Goal: Task Accomplishment & Management: Use online tool/utility

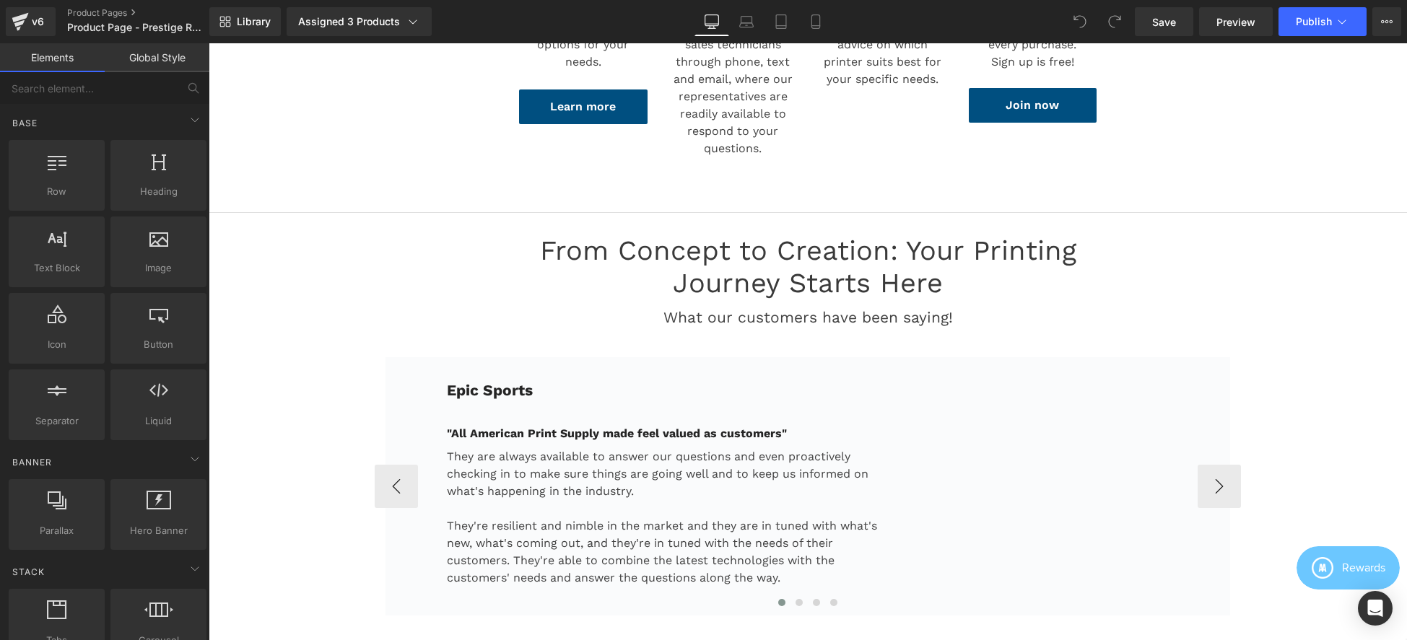
scroll to position [3138, 0]
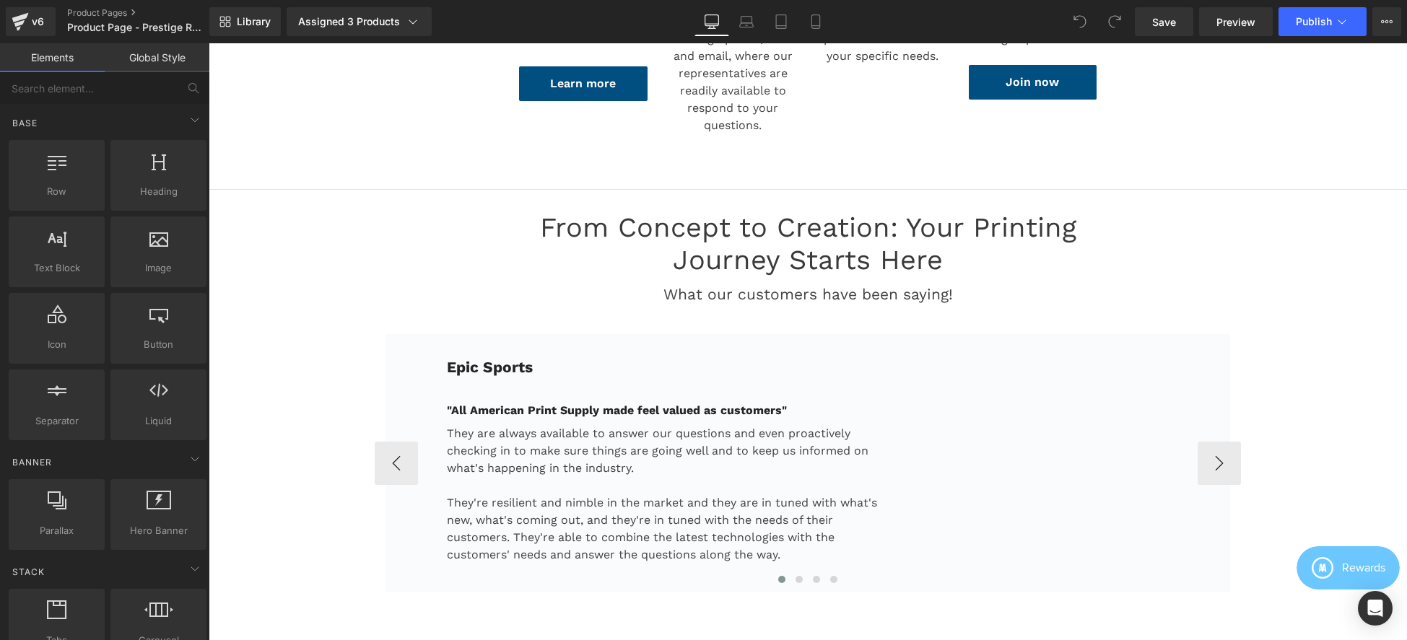
click at [651, 372] on div "Epic Sports Text Block" at bounding box center [684, 367] width 474 height 23
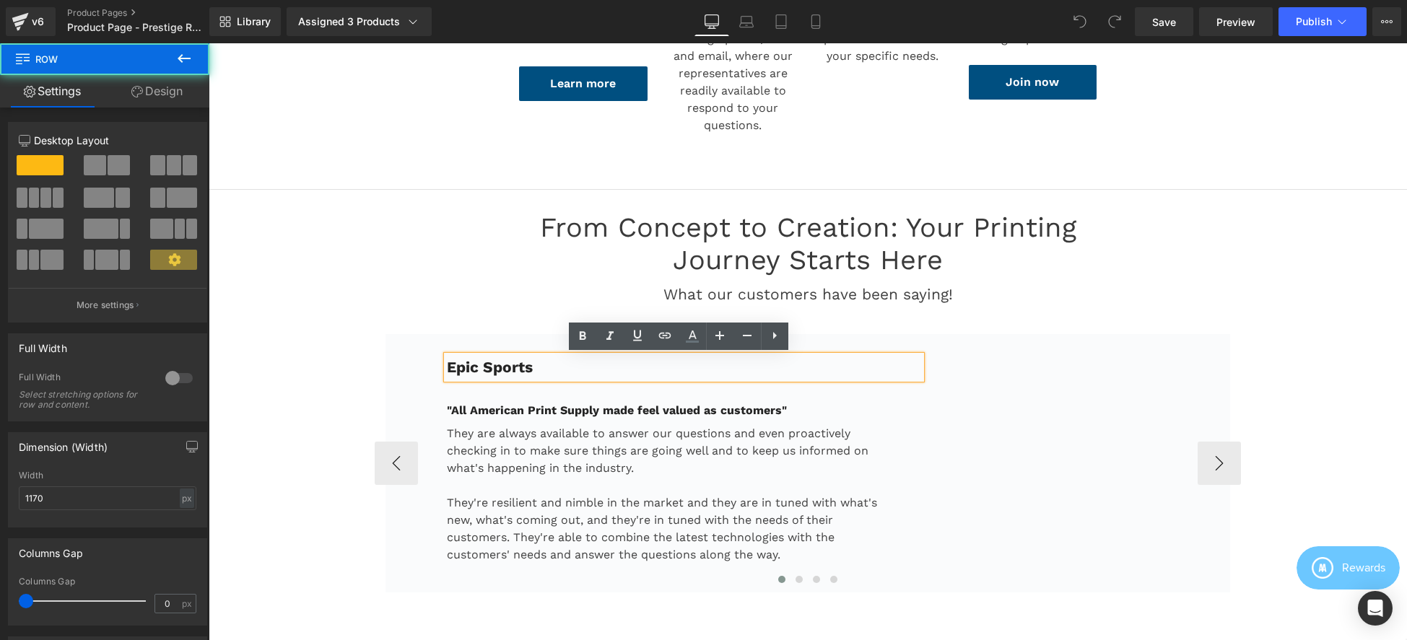
click at [388, 356] on div "Epic Sports Text Block "All American Print Supply made feel valued as customers…" at bounding box center [808, 463] width 845 height 258
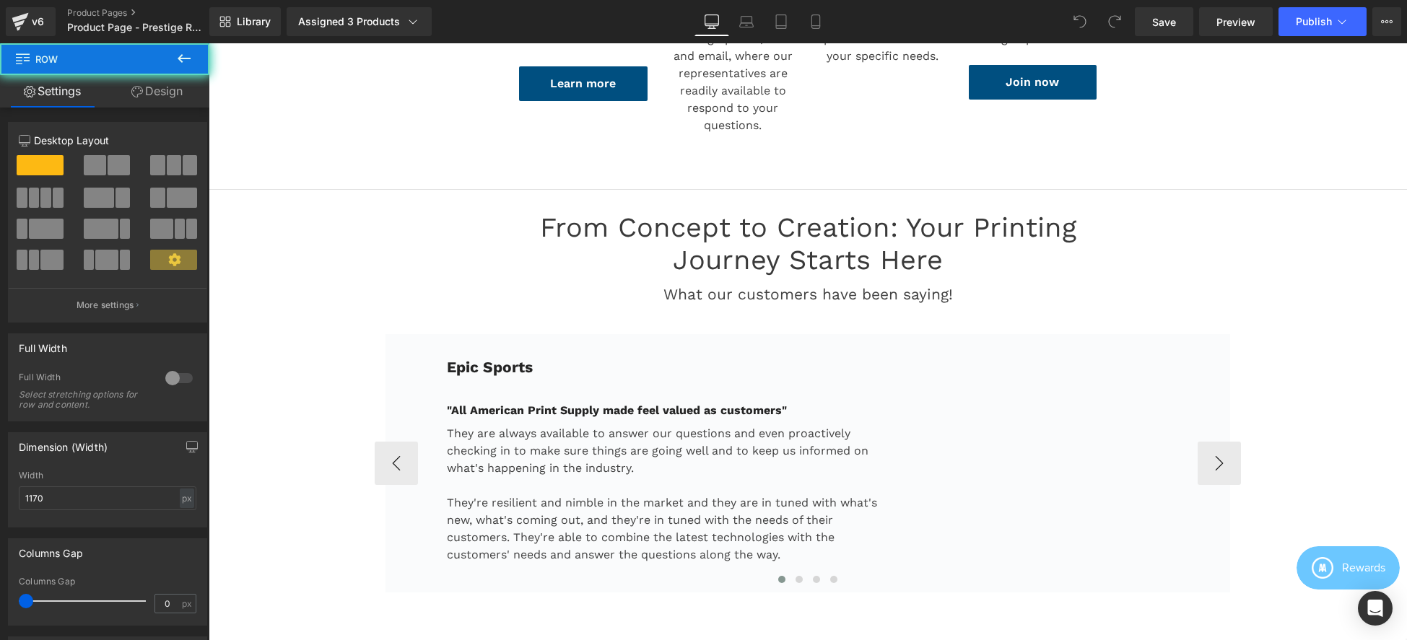
click at [405, 357] on div "Epic Sports Text Block "All American Print Supply made feel valued as customers…" at bounding box center [808, 463] width 845 height 258
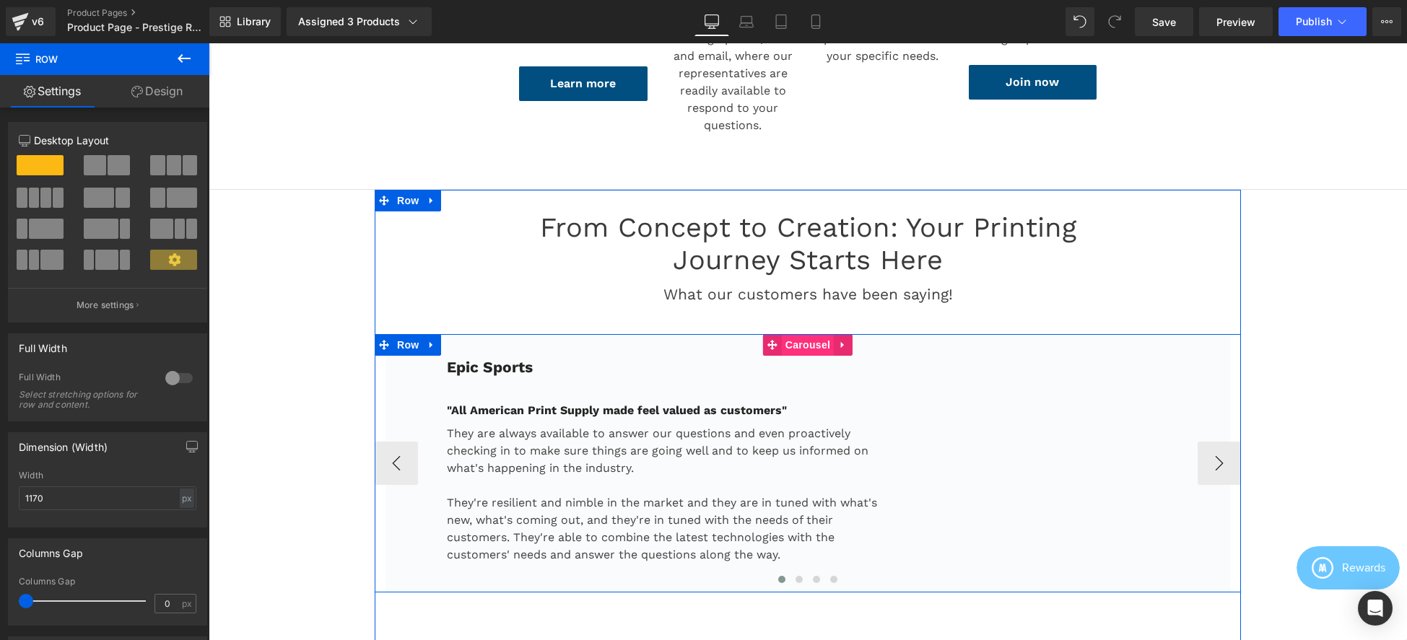
click at [794, 344] on span "Carousel" at bounding box center [808, 345] width 52 height 22
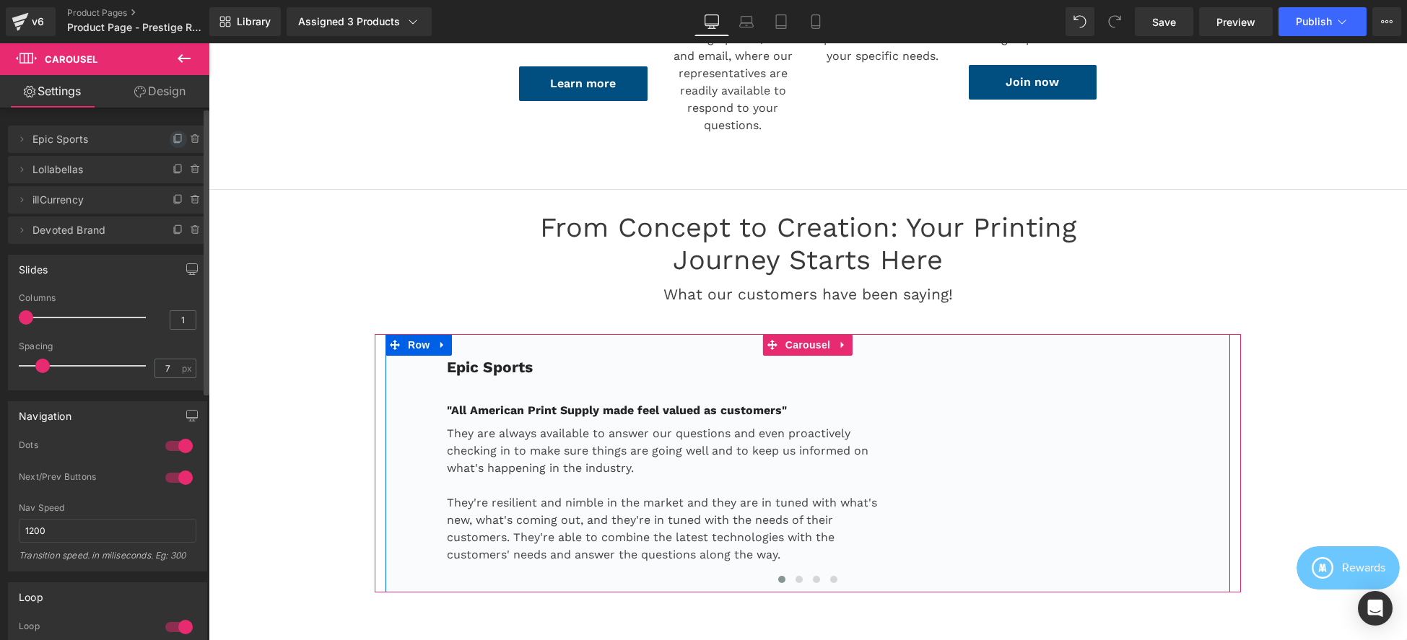
click at [174, 137] on icon at bounding box center [179, 140] width 12 height 12
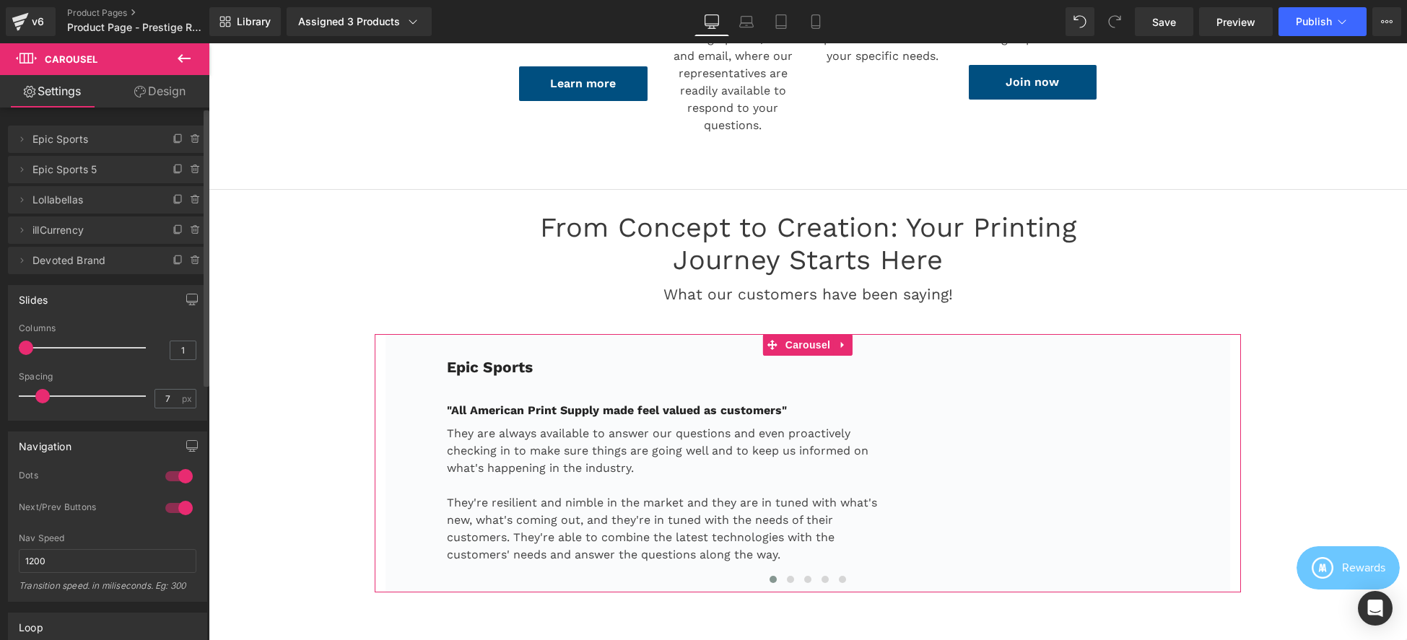
click at [65, 170] on span "Epic Sports 5" at bounding box center [92, 169] width 121 height 27
click at [25, 166] on icon at bounding box center [22, 170] width 12 height 12
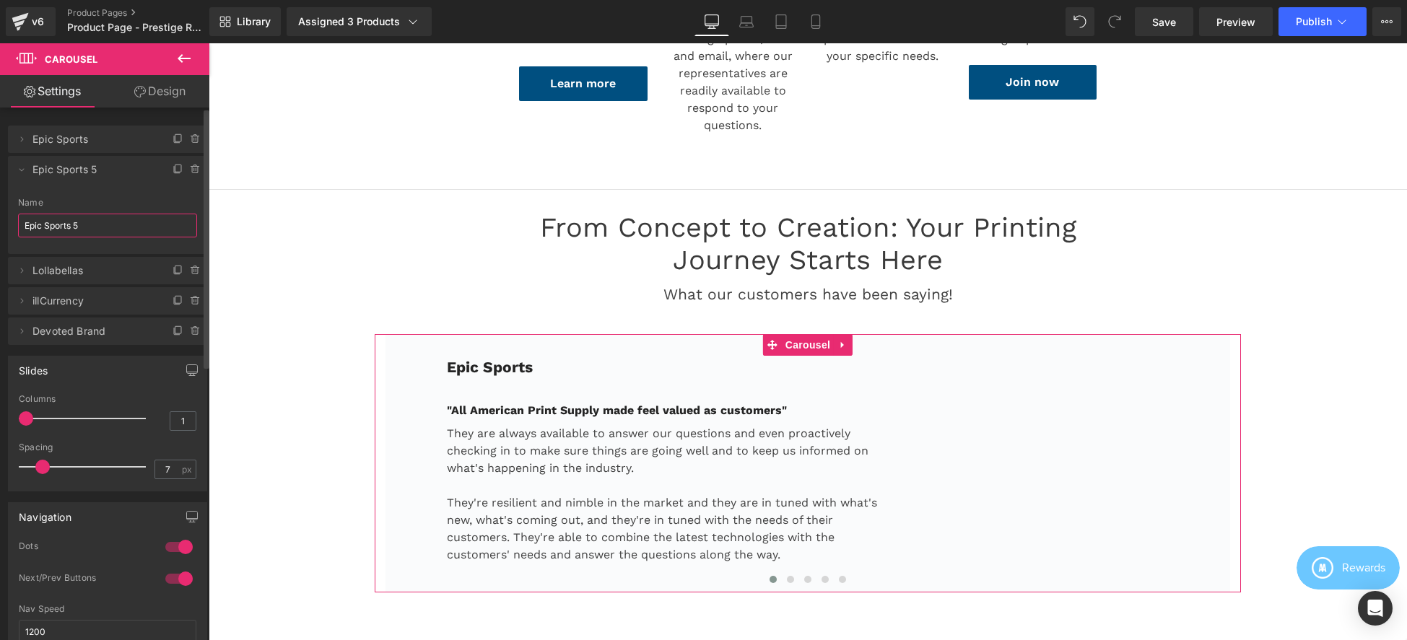
click at [82, 222] on input "Epic Sports 5" at bounding box center [107, 226] width 179 height 24
type input "Feral Aperal"
click at [90, 227] on input "Feral Aperal" at bounding box center [107, 226] width 179 height 24
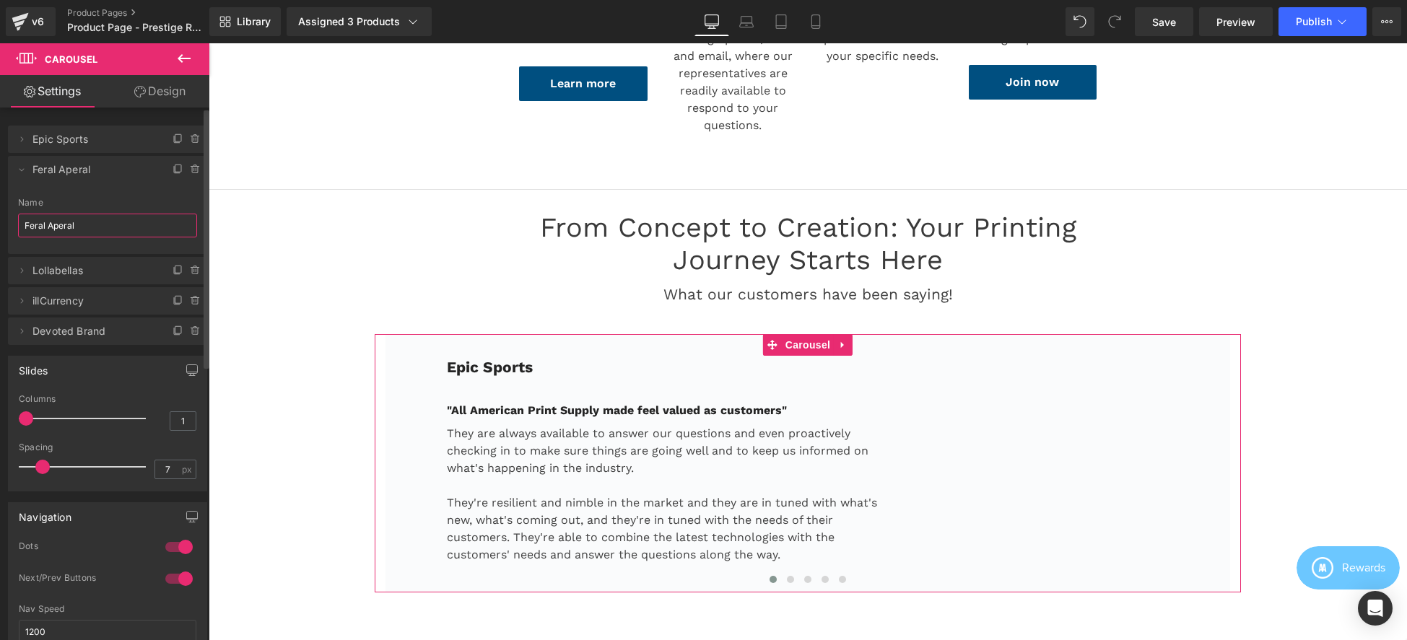
click at [90, 227] on input "Feral Aperal" at bounding box center [107, 226] width 179 height 24
click at [118, 231] on input "Feral Aperal" at bounding box center [107, 226] width 179 height 24
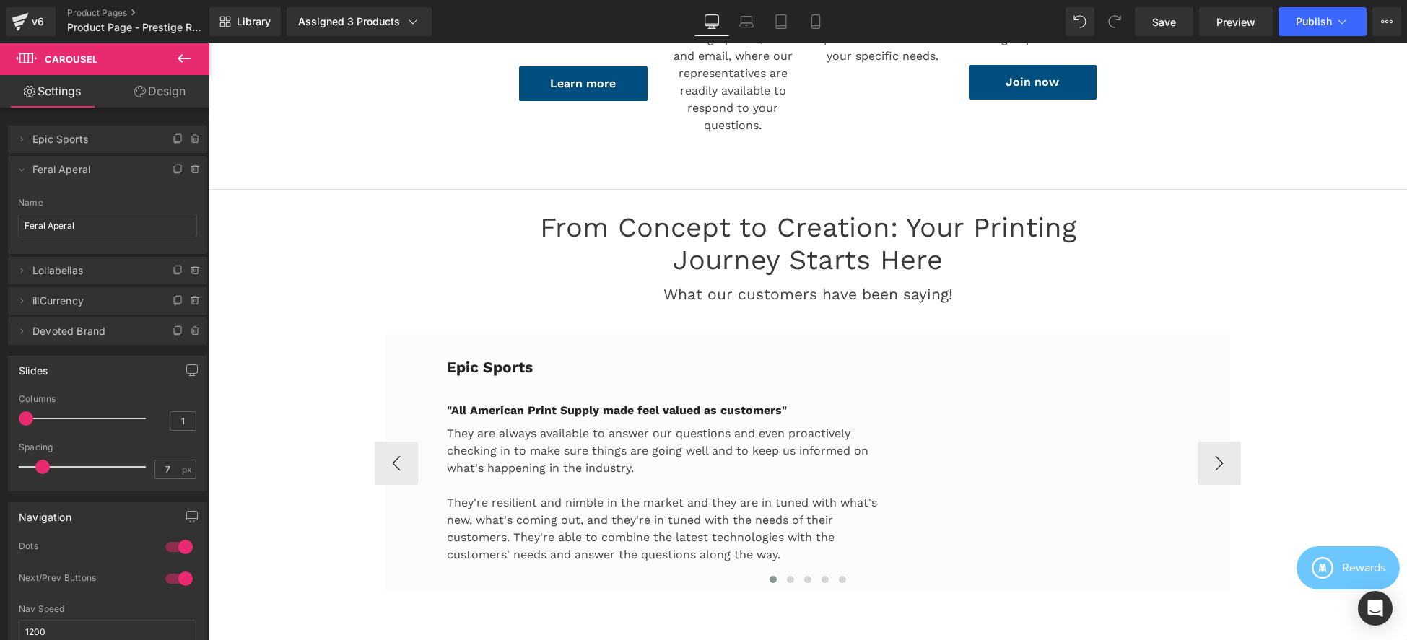
click at [487, 370] on icon at bounding box center [488, 366] width 8 height 9
click at [490, 370] on icon at bounding box center [494, 366] width 8 height 9
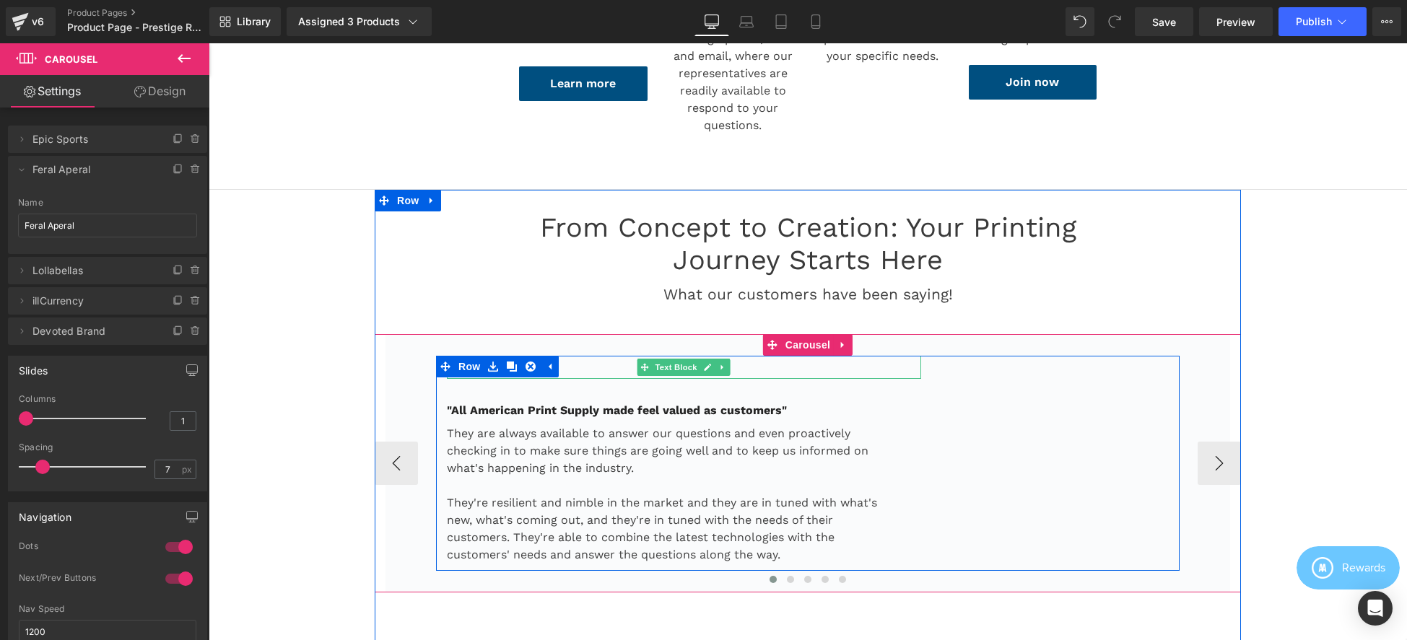
click at [611, 369] on p "Epic Sports" at bounding box center [684, 367] width 474 height 23
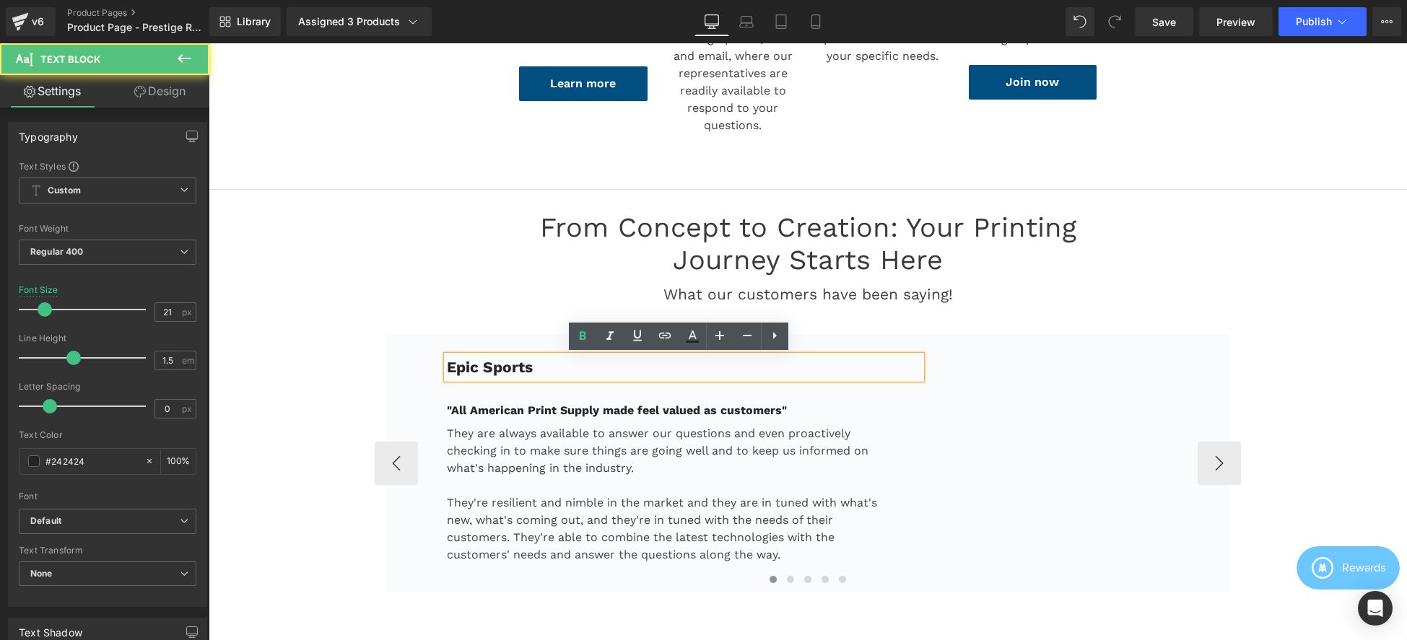
click at [611, 369] on p "Epic Sports" at bounding box center [684, 367] width 474 height 23
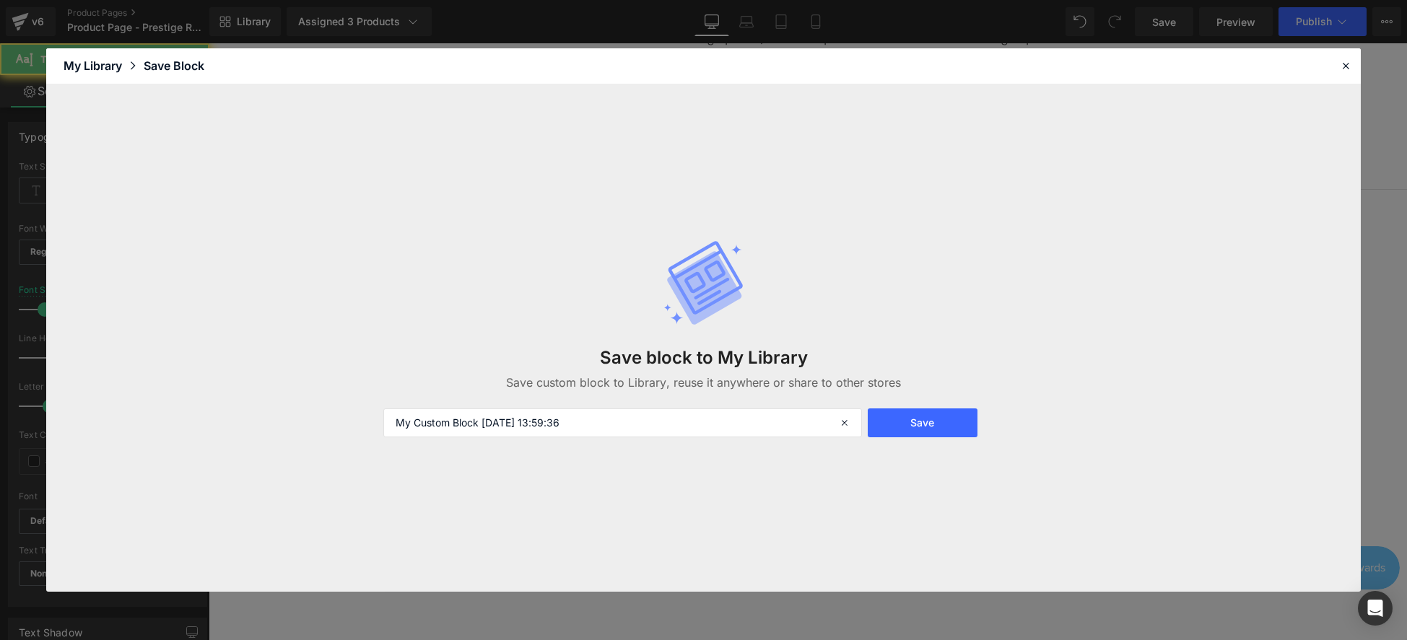
click at [611, 369] on div "Save block to My Library Save custom block to Library, reuse it anywhere or sha…" at bounding box center [703, 360] width 493 height 61
click at [1350, 66] on icon at bounding box center [1345, 65] width 13 height 13
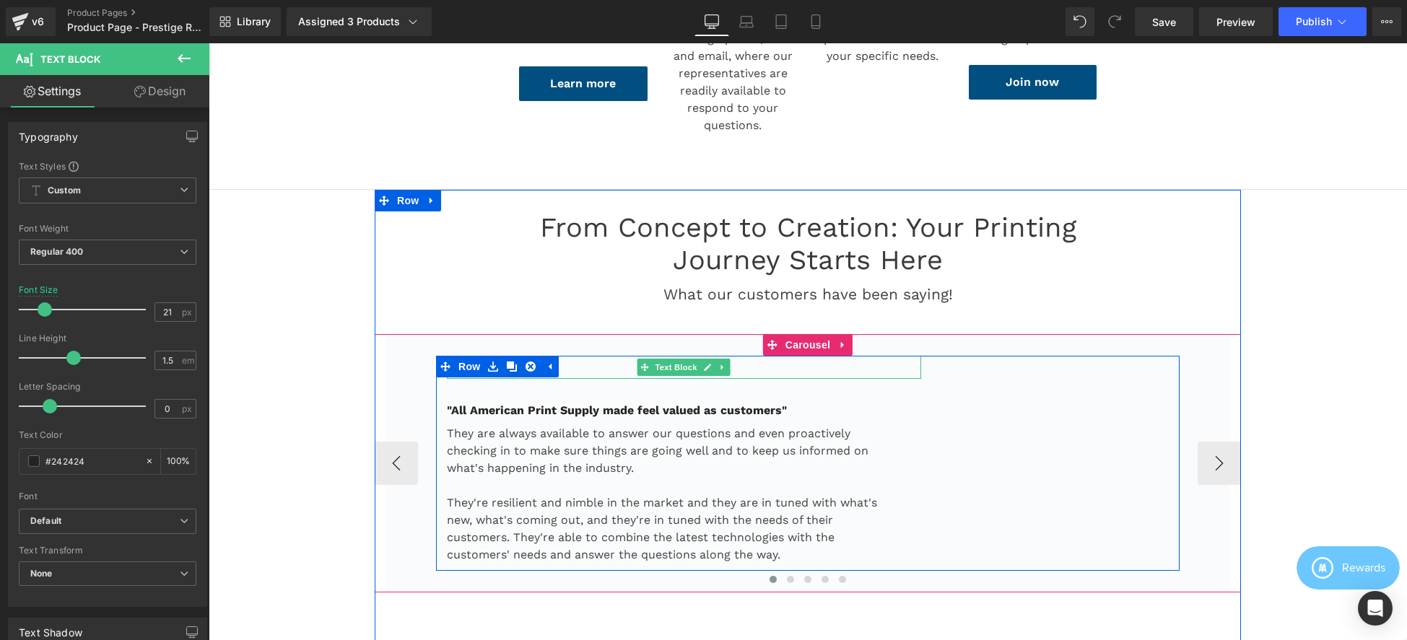
click at [597, 370] on p "Epic Sports" at bounding box center [684, 367] width 474 height 23
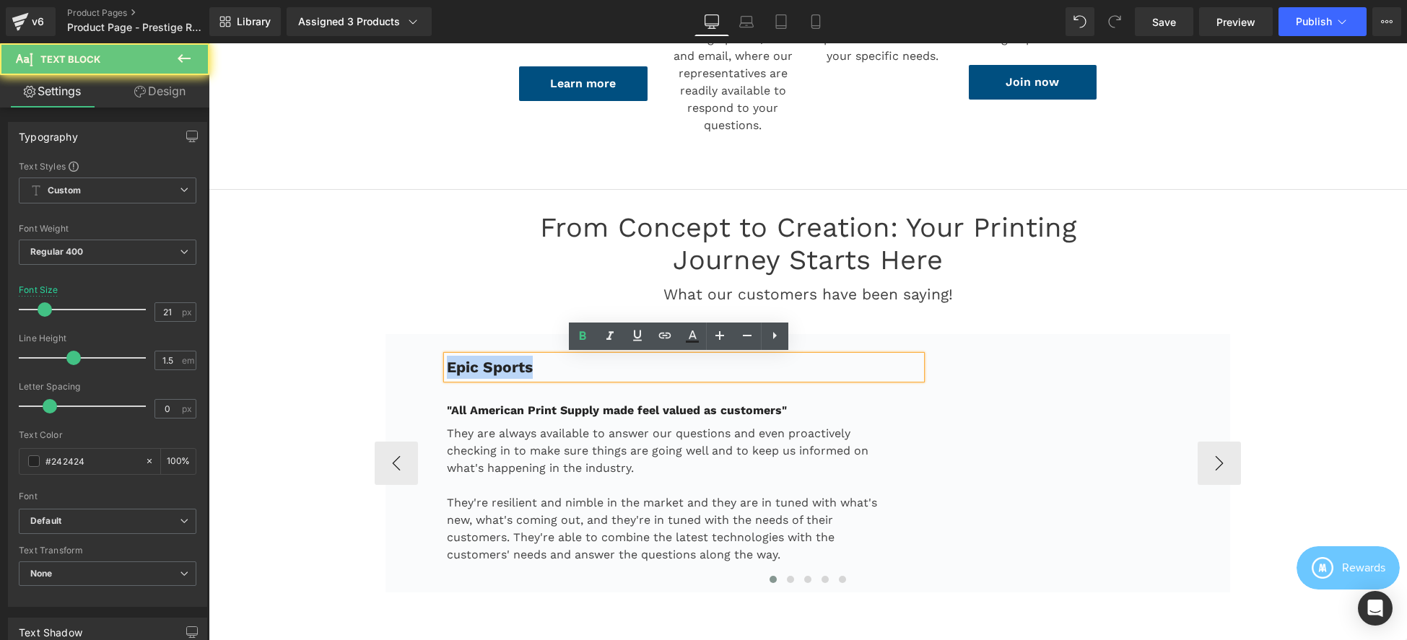
click at [597, 370] on p "Epic Sports" at bounding box center [684, 367] width 474 height 23
paste div
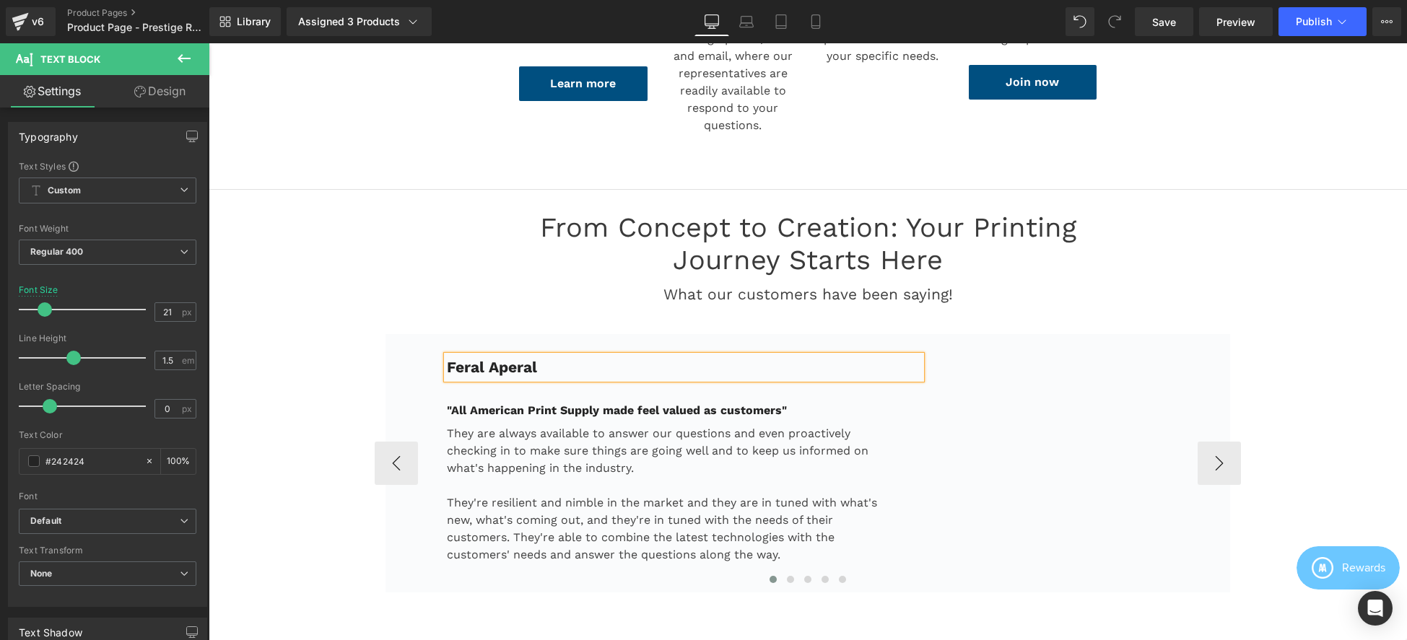
click at [545, 402] on div ""All American Print Supply made feel valued as customers" Text Block" at bounding box center [684, 410] width 474 height 17
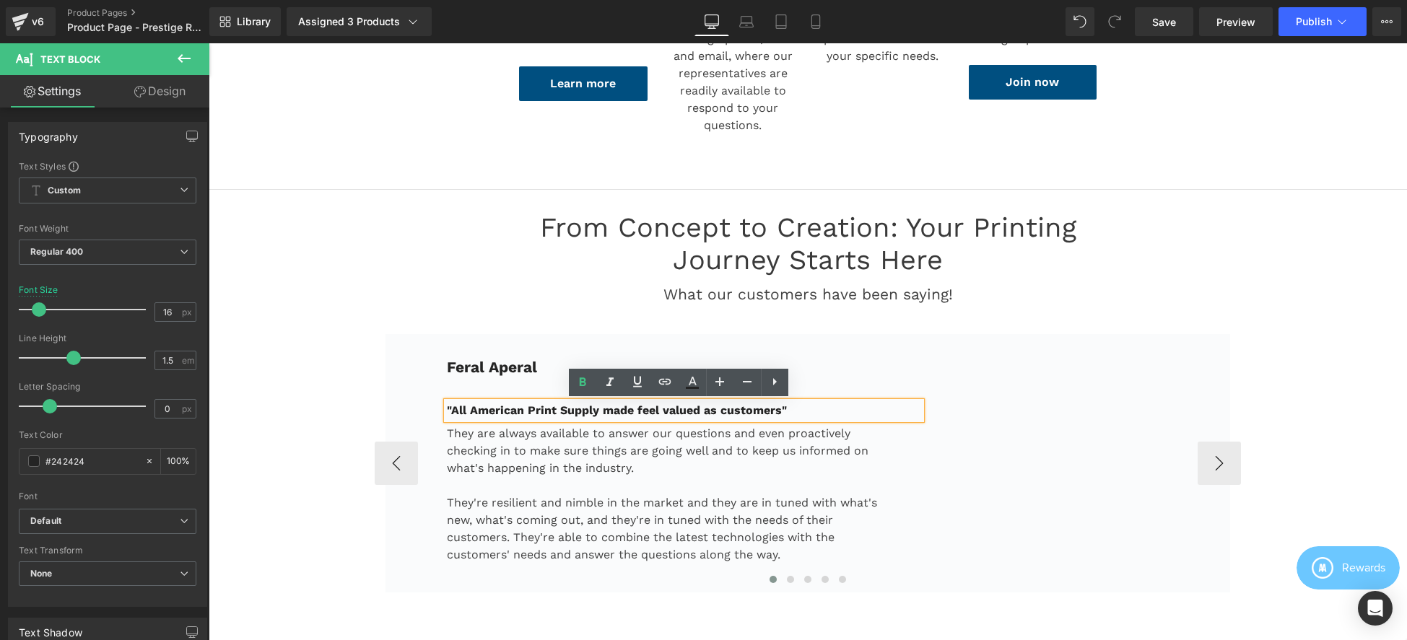
click at [503, 414] on strong ""All American Print Supply made feel valued as customers"" at bounding box center [617, 411] width 340 height 14
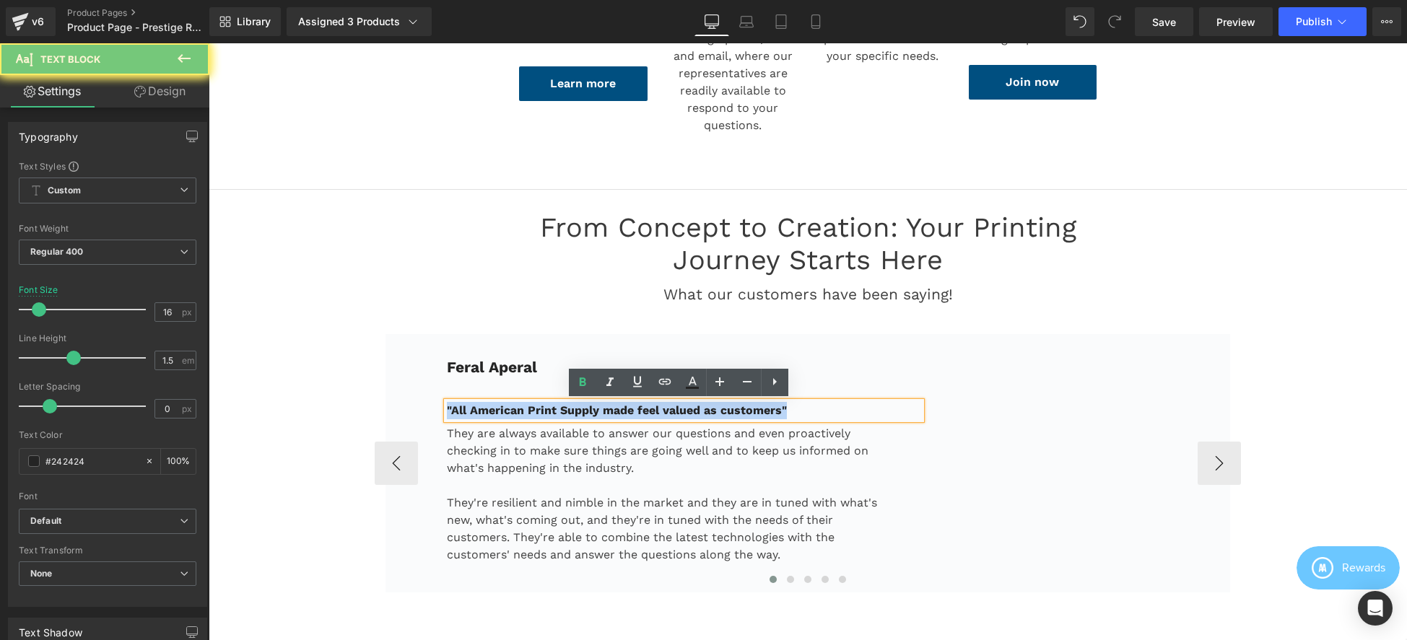
click at [503, 414] on strong ""All American Print Supply made feel valued as customers"" at bounding box center [617, 411] width 340 height 14
paste div
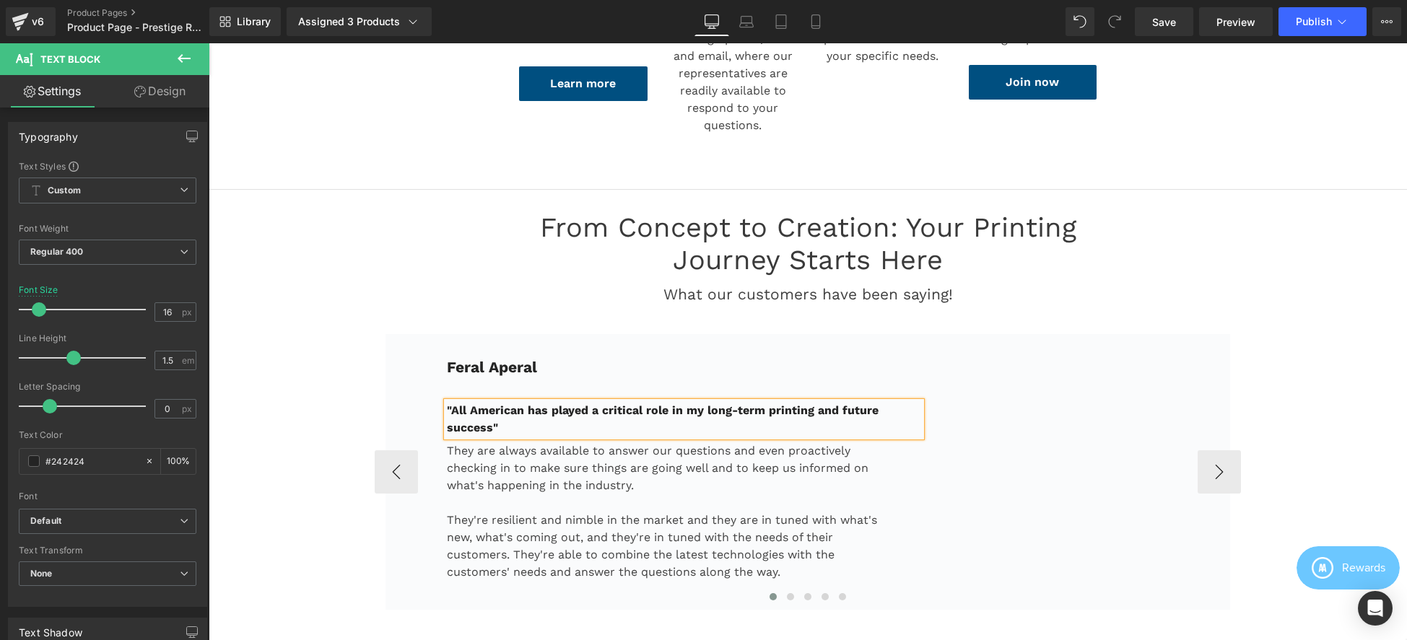
click at [520, 468] on p "They are always available to answer our questions and even proactively checking…" at bounding box center [666, 469] width 438 height 52
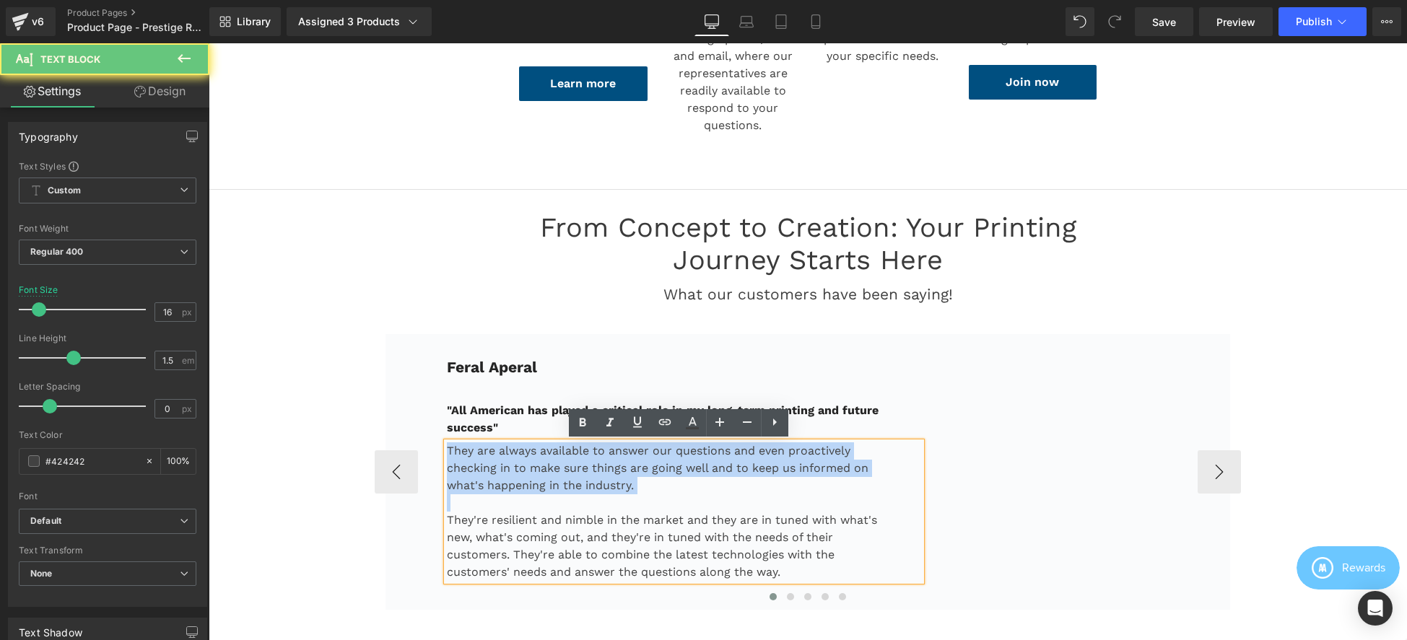
click at [520, 468] on p "They are always available to answer our questions and even proactively checking…" at bounding box center [666, 469] width 438 height 52
paste div
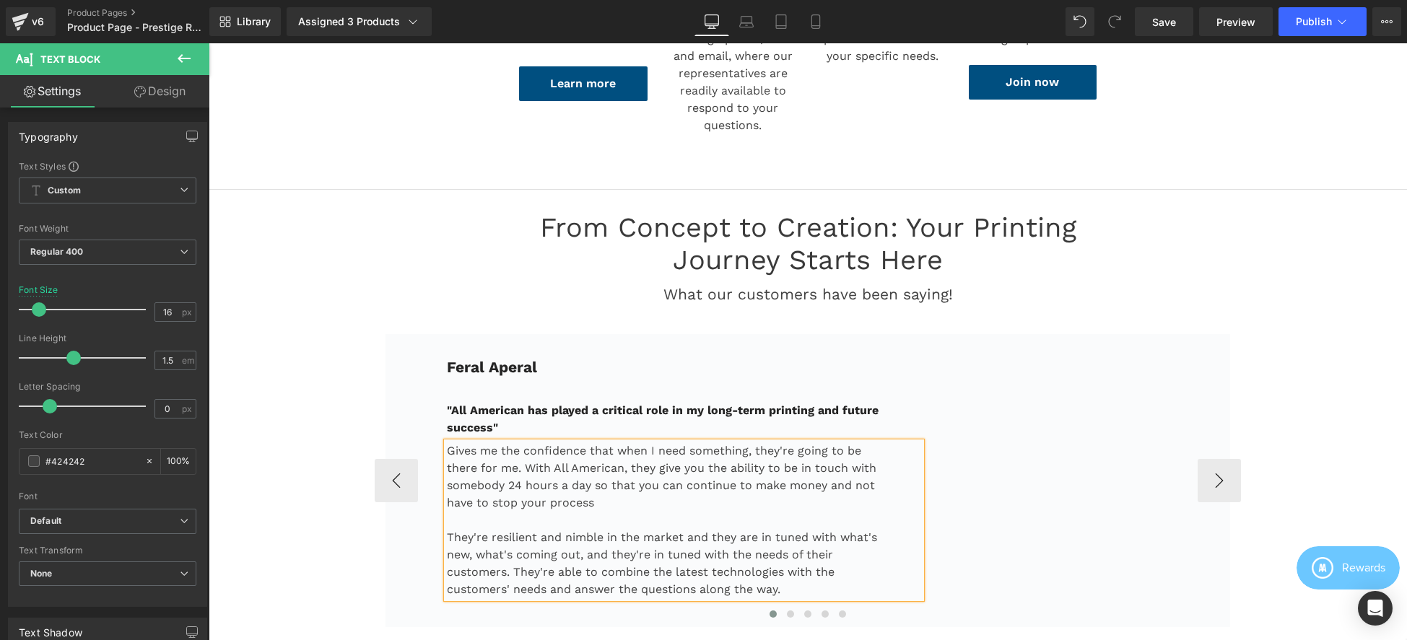
drag, startPoint x: 788, startPoint y: 596, endPoint x: 440, endPoint y: 531, distance: 353.9
click at [447, 531] on div "Gives me the confidence that when I need something, they're going to be there f…" at bounding box center [684, 521] width 474 height 156
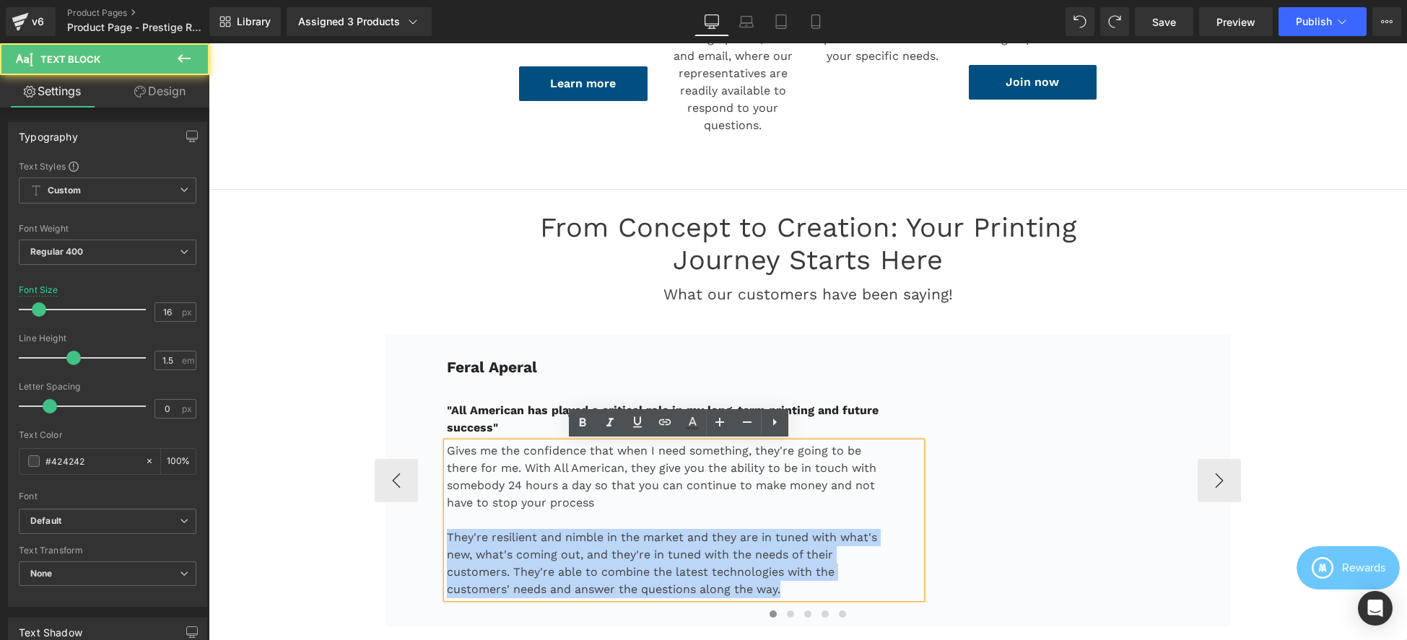
drag, startPoint x: 443, startPoint y: 535, endPoint x: 847, endPoint y: 602, distance: 409.8
click at [847, 602] on div "Feral Aperal Text Block "All American has played a critical role in my long-ter…" at bounding box center [808, 481] width 744 height 250
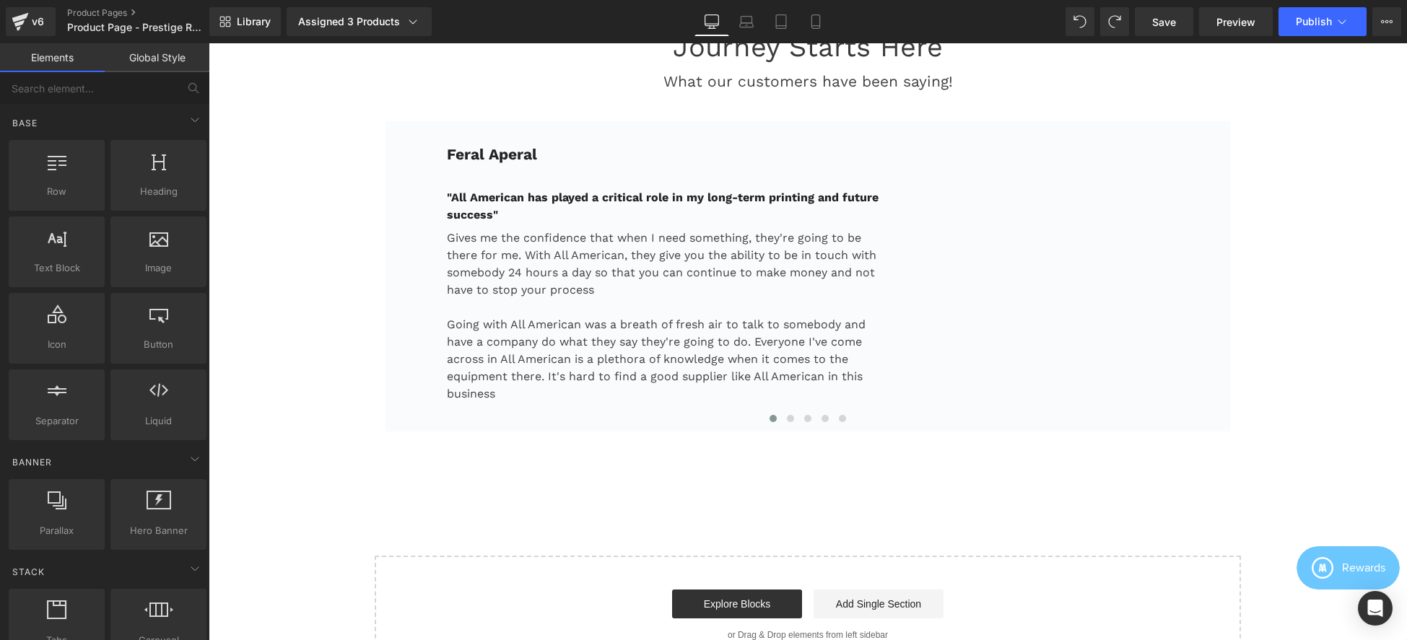
scroll to position [3350, 0]
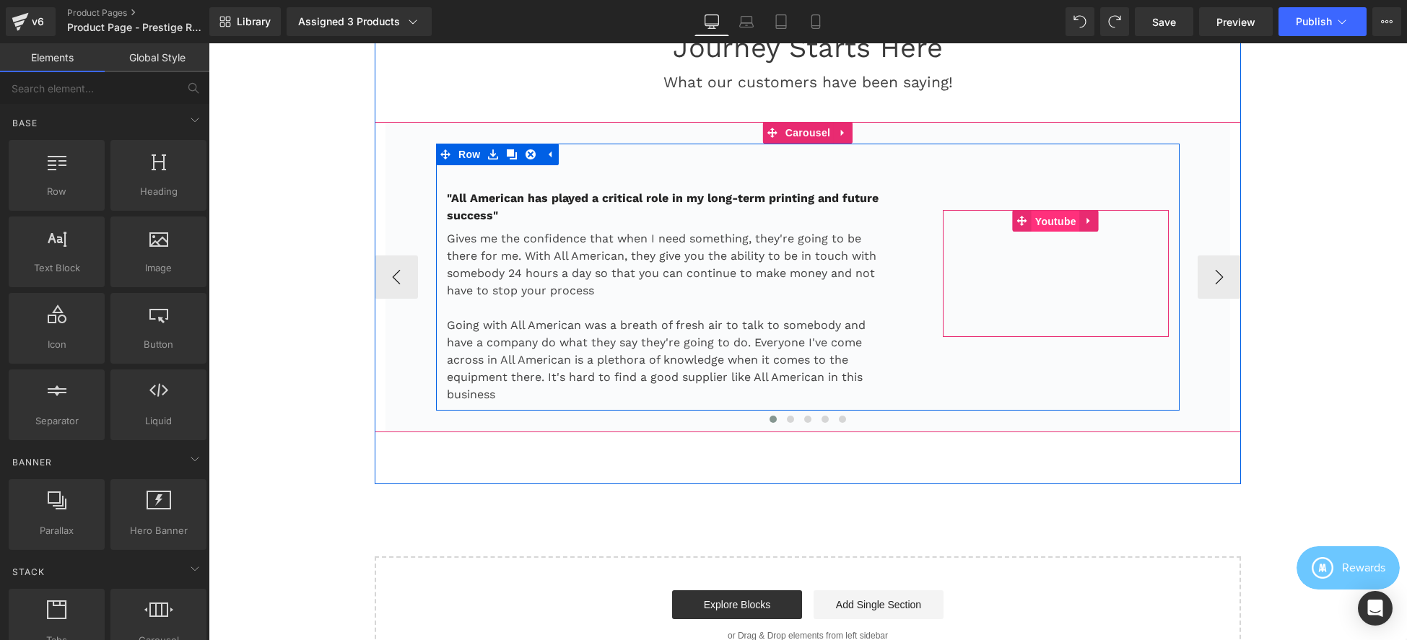
click at [1037, 224] on span "Youtube" at bounding box center [1056, 222] width 48 height 22
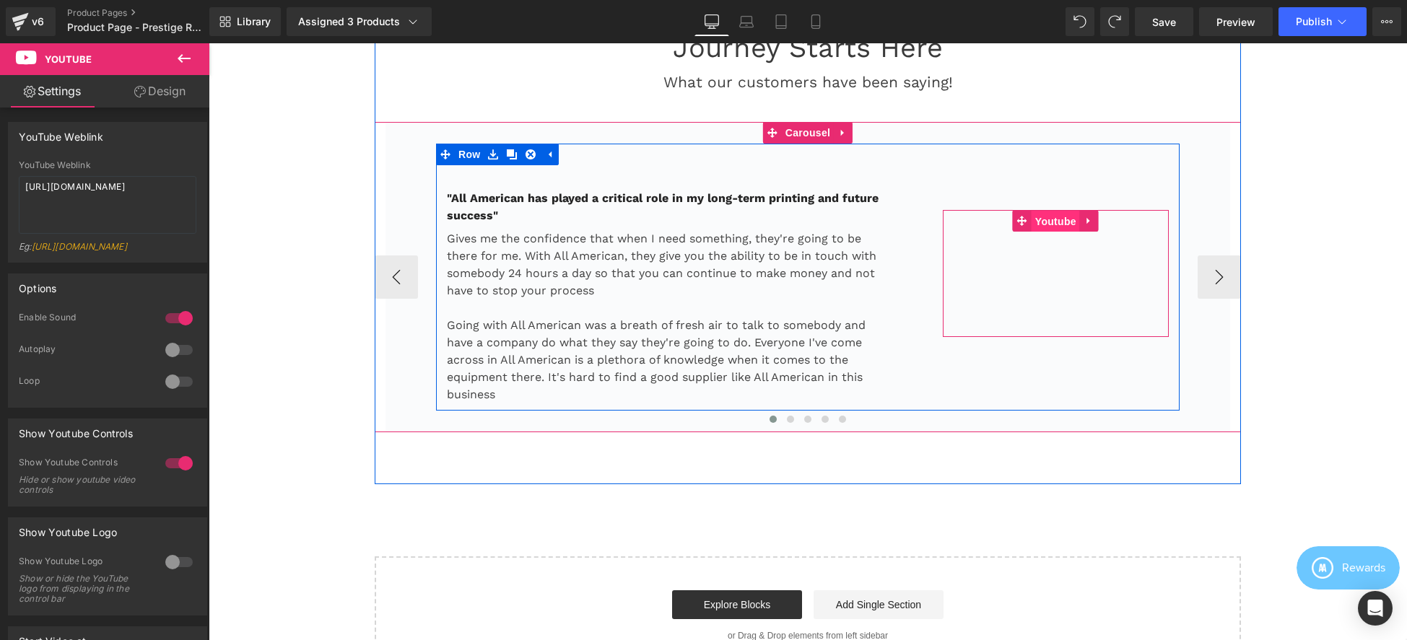
click at [1052, 222] on span "Youtube" at bounding box center [1056, 222] width 48 height 22
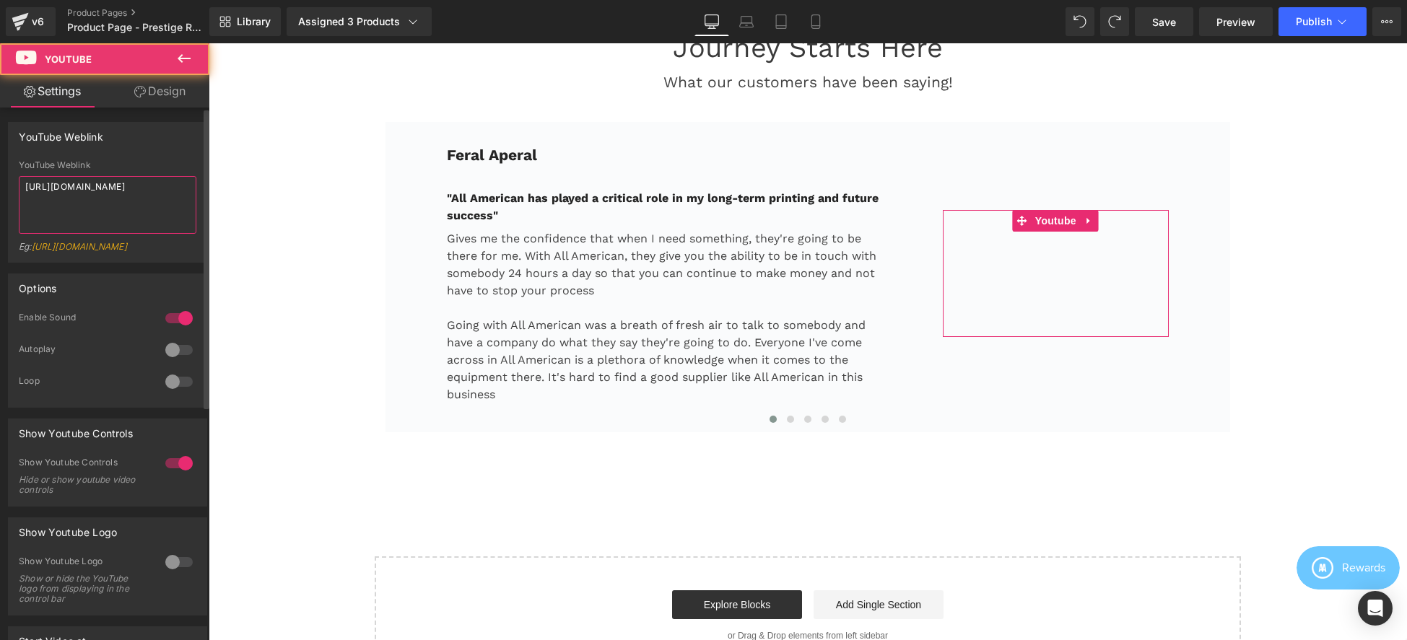
click at [108, 197] on textarea "[URL][DOMAIN_NAME]" at bounding box center [108, 205] width 178 height 58
paste textarea "Xh4khYEDnKM"
type textarea "[URL][DOMAIN_NAME]"
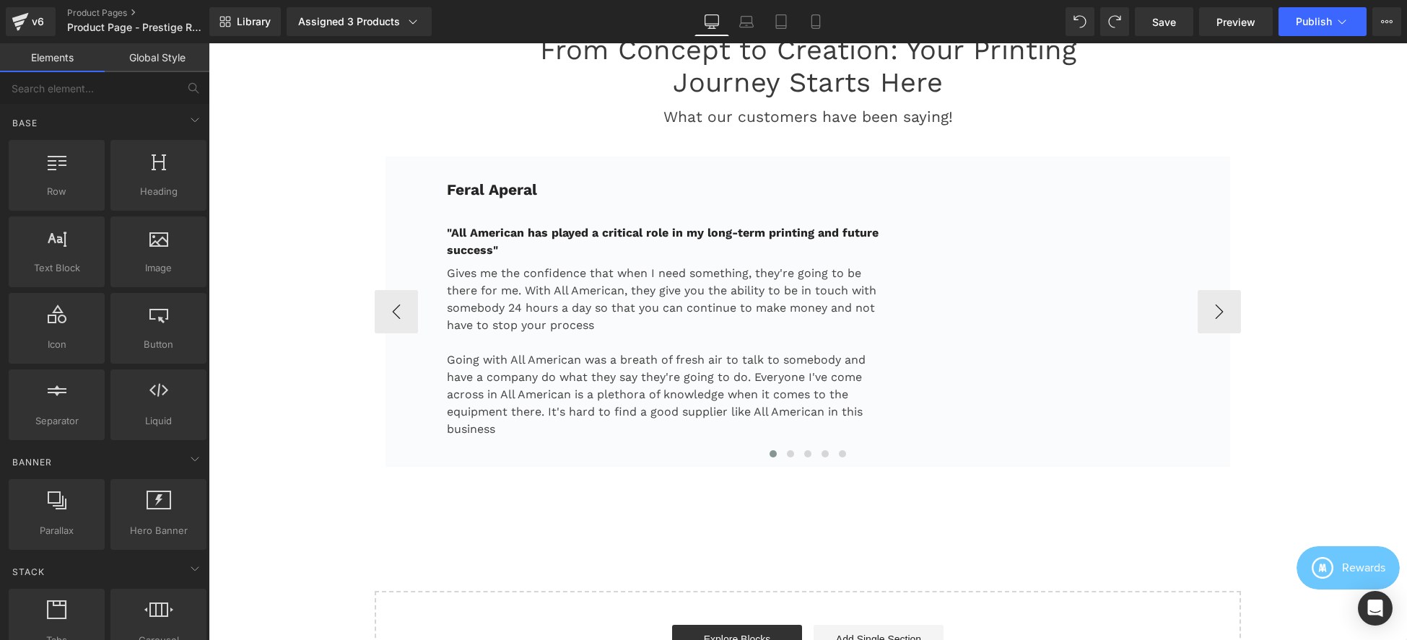
scroll to position [3312, 0]
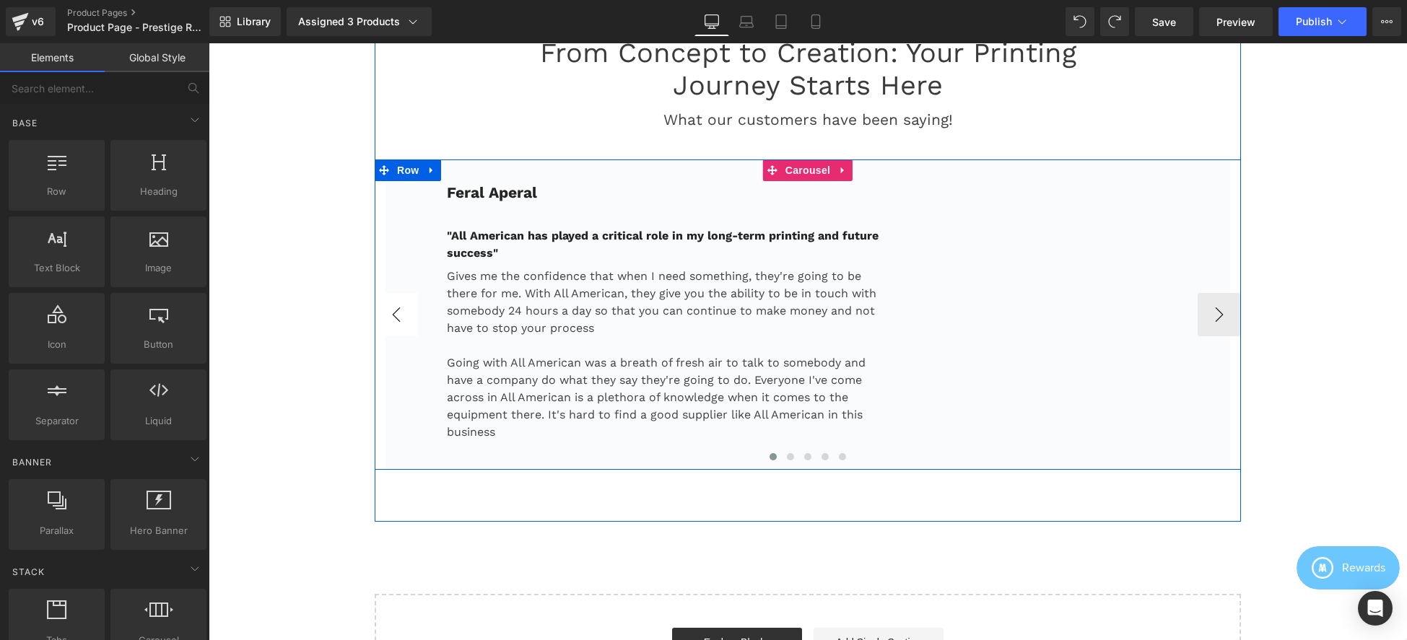
click at [391, 318] on button "‹" at bounding box center [396, 314] width 43 height 43
click at [788, 169] on span "Carousel" at bounding box center [808, 171] width 52 height 22
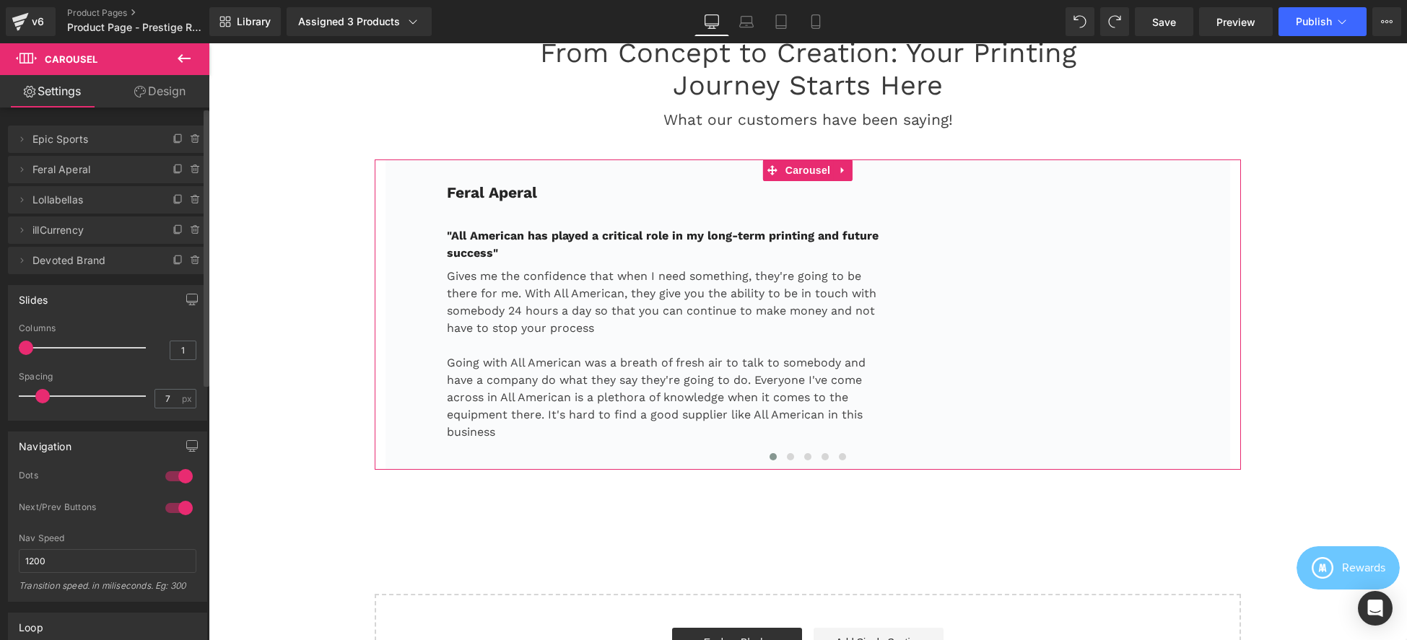
drag, startPoint x: 150, startPoint y: 167, endPoint x: 147, endPoint y: 141, distance: 26.9
click at [147, 123] on ul "Delete Cancel Epic Sports Epic Sports Name Epic Sports Delete Cancel Feral Aper…" at bounding box center [107, 123] width 199 height 0
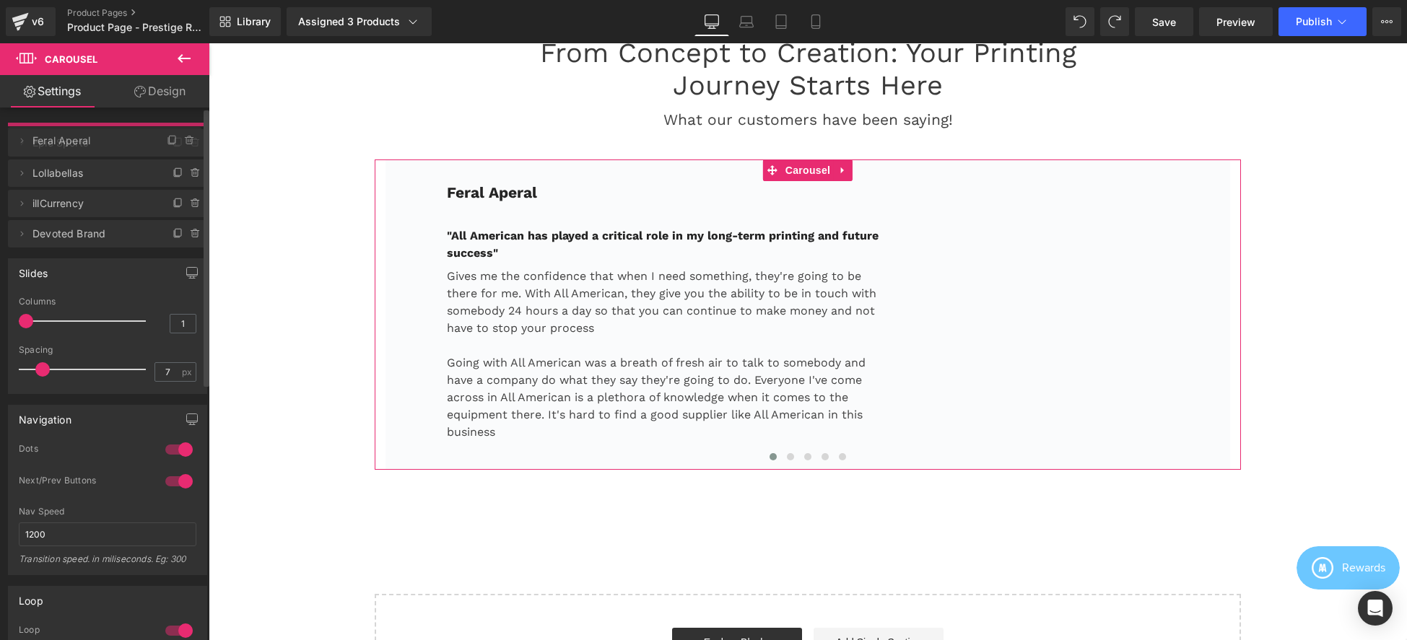
drag, startPoint x: 66, startPoint y: 167, endPoint x: 68, endPoint y: 138, distance: 29.0
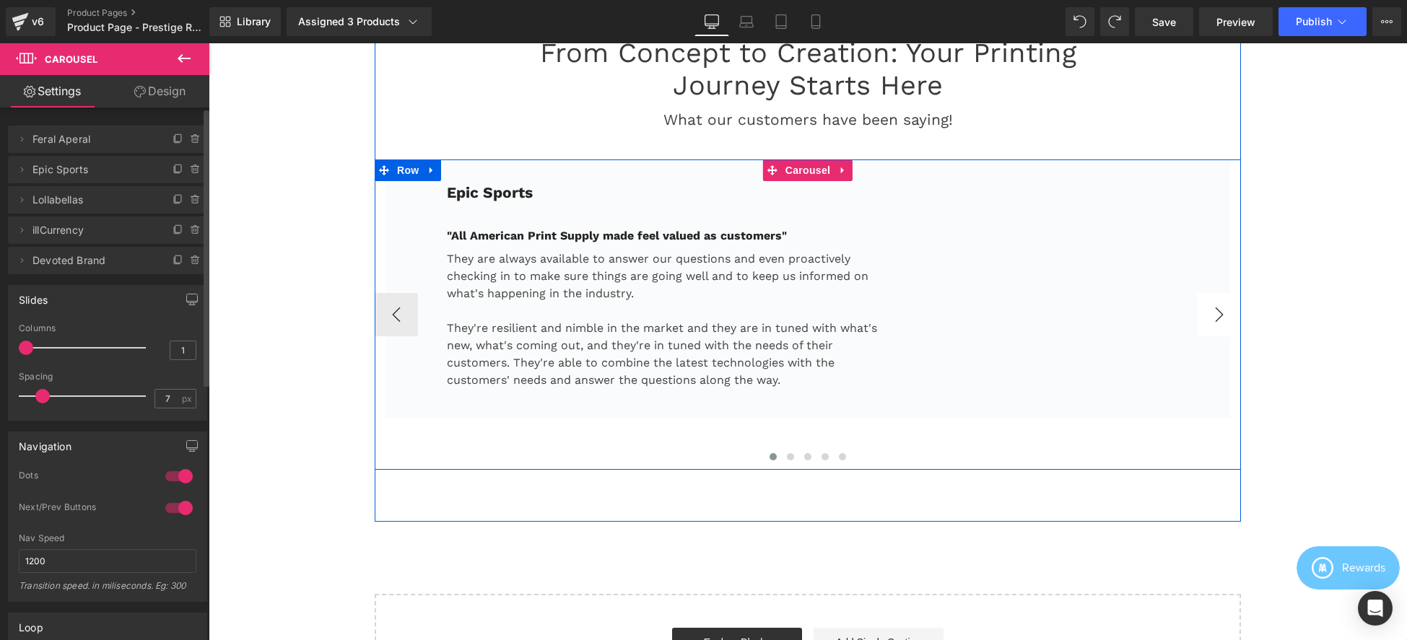
click at [1222, 312] on button "›" at bounding box center [1219, 314] width 43 height 43
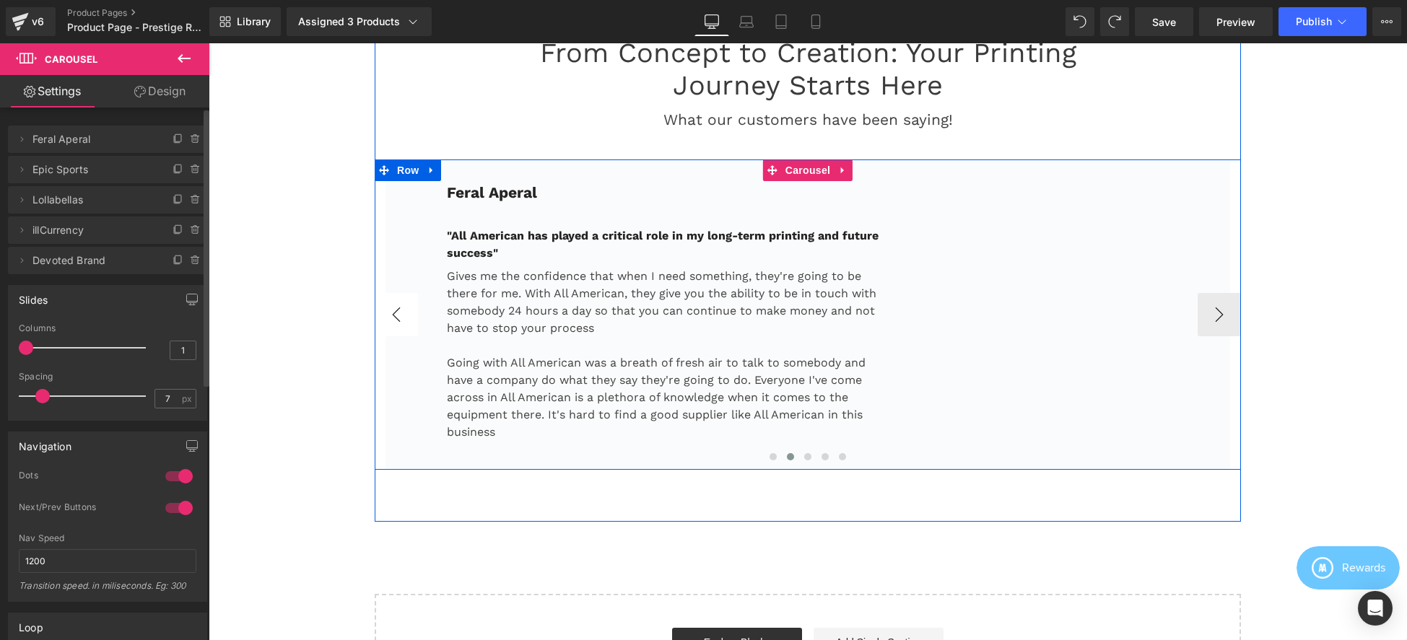
click at [396, 308] on button "‹" at bounding box center [396, 314] width 43 height 43
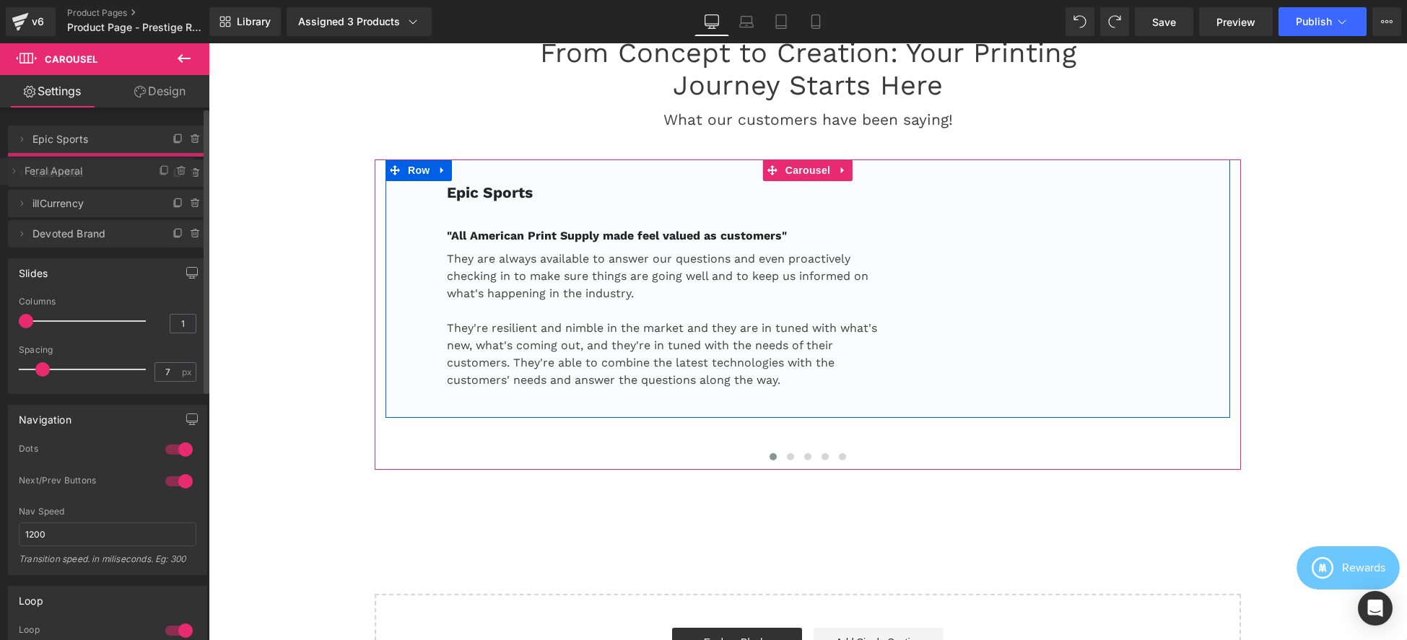
drag, startPoint x: 57, startPoint y: 140, endPoint x: 62, endPoint y: 172, distance: 32.2
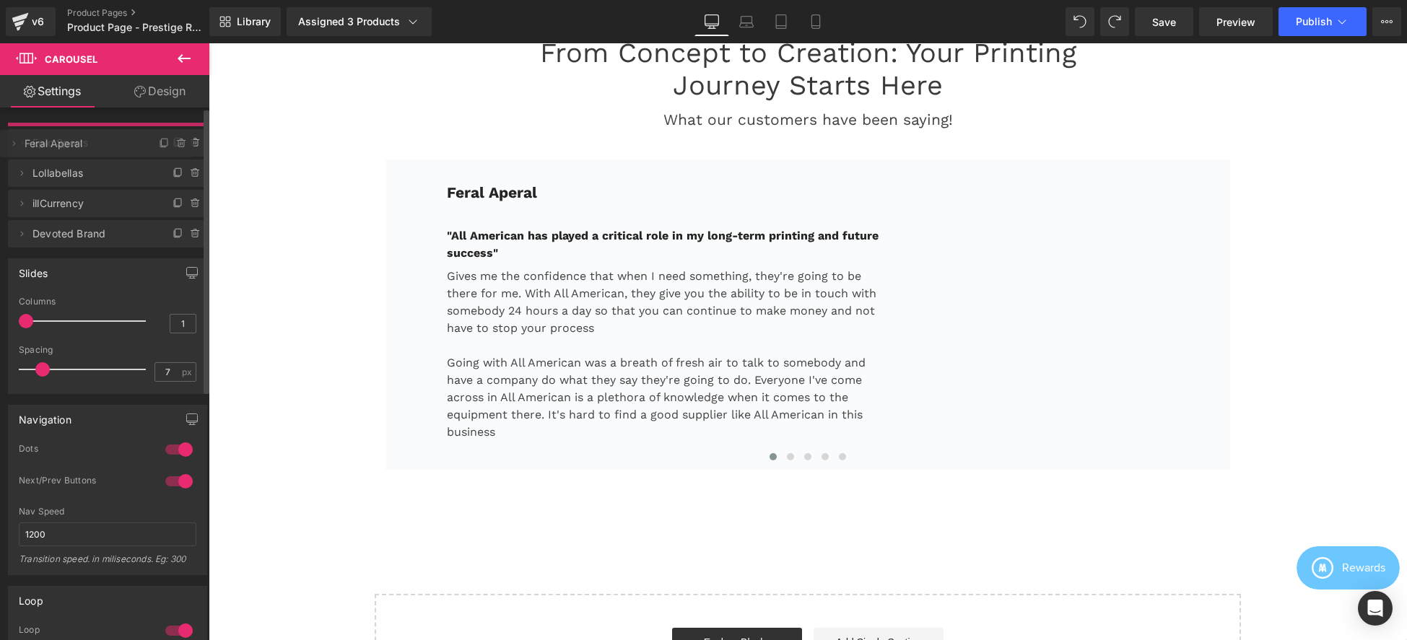
drag, startPoint x: 68, startPoint y: 163, endPoint x: 71, endPoint y: 137, distance: 26.2
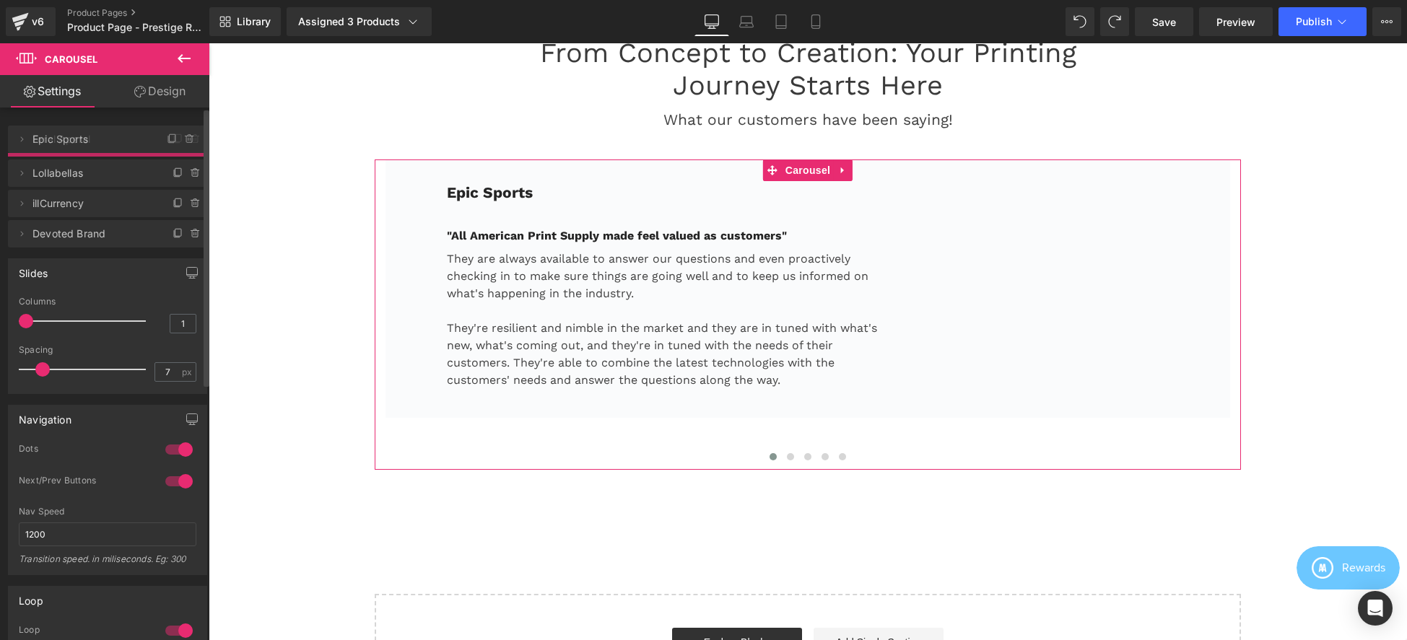
drag, startPoint x: 70, startPoint y: 173, endPoint x: 71, endPoint y: 142, distance: 30.4
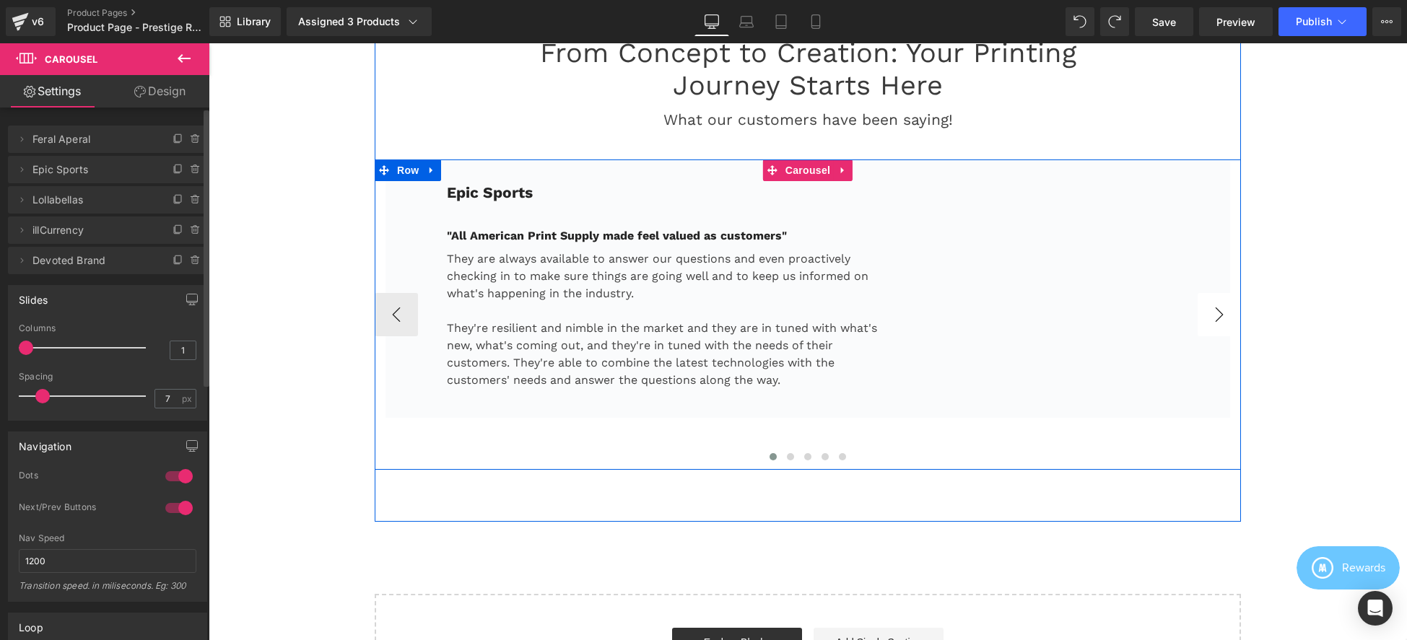
click at [1212, 318] on button "›" at bounding box center [1219, 314] width 43 height 43
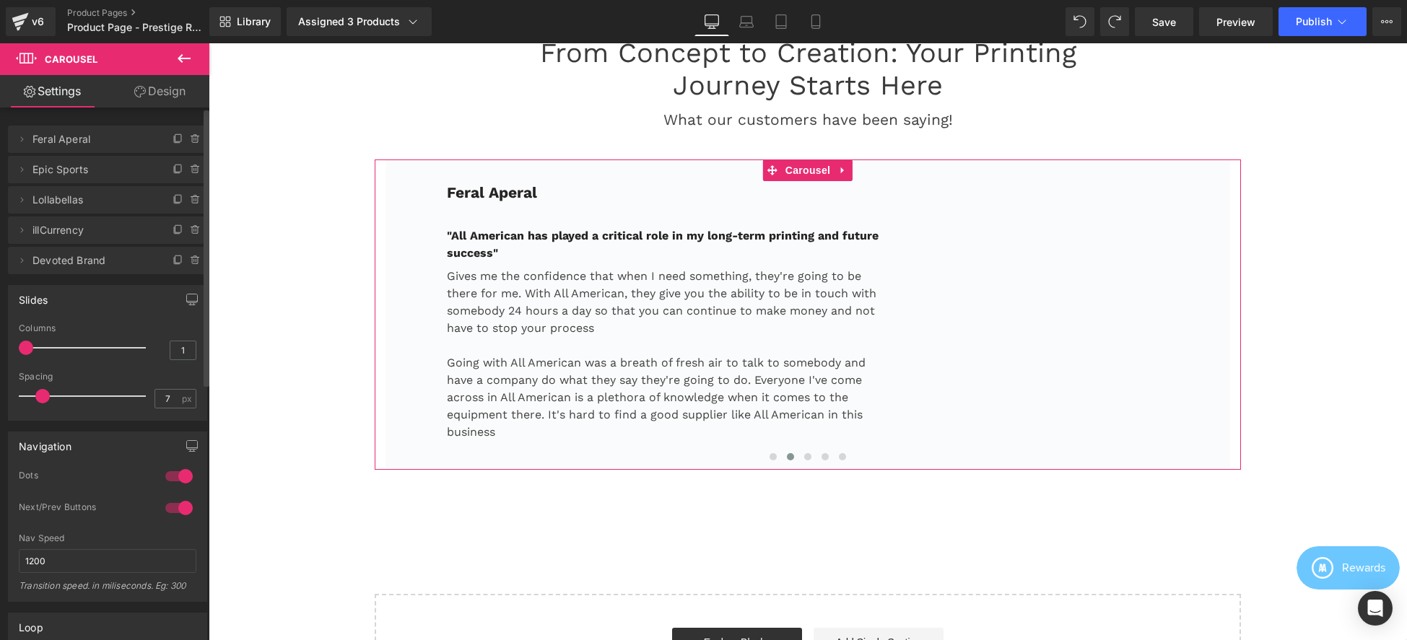
click at [82, 144] on span "Feral Aperal" at bounding box center [92, 139] width 121 height 27
click at [20, 139] on icon at bounding box center [22, 140] width 12 height 12
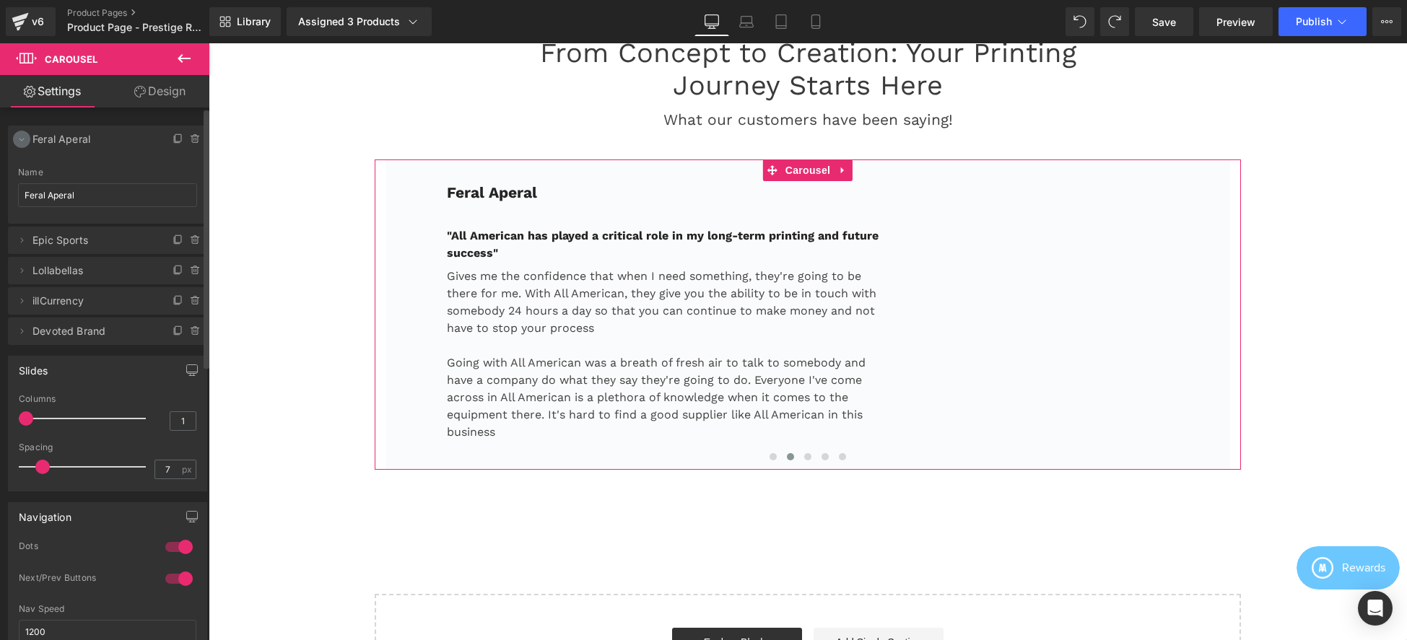
click at [21, 139] on icon at bounding box center [22, 140] width 12 height 12
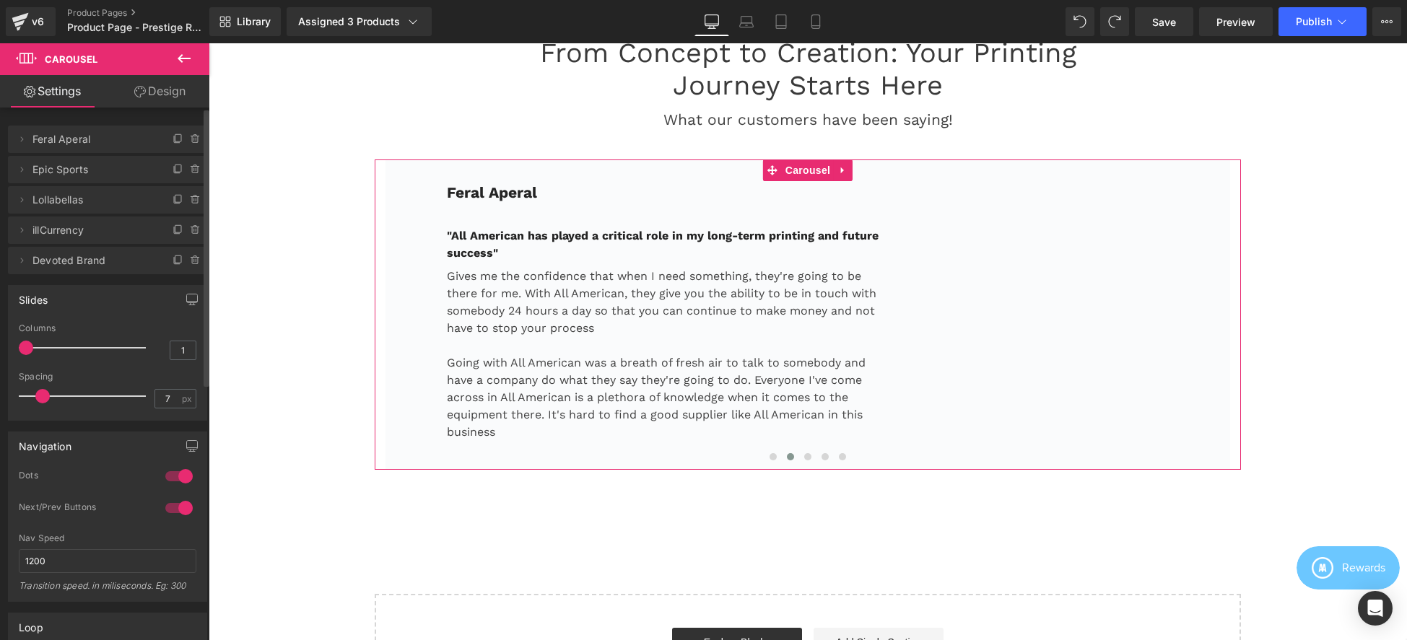
click at [77, 139] on span "Feral Aperal" at bounding box center [92, 139] width 121 height 27
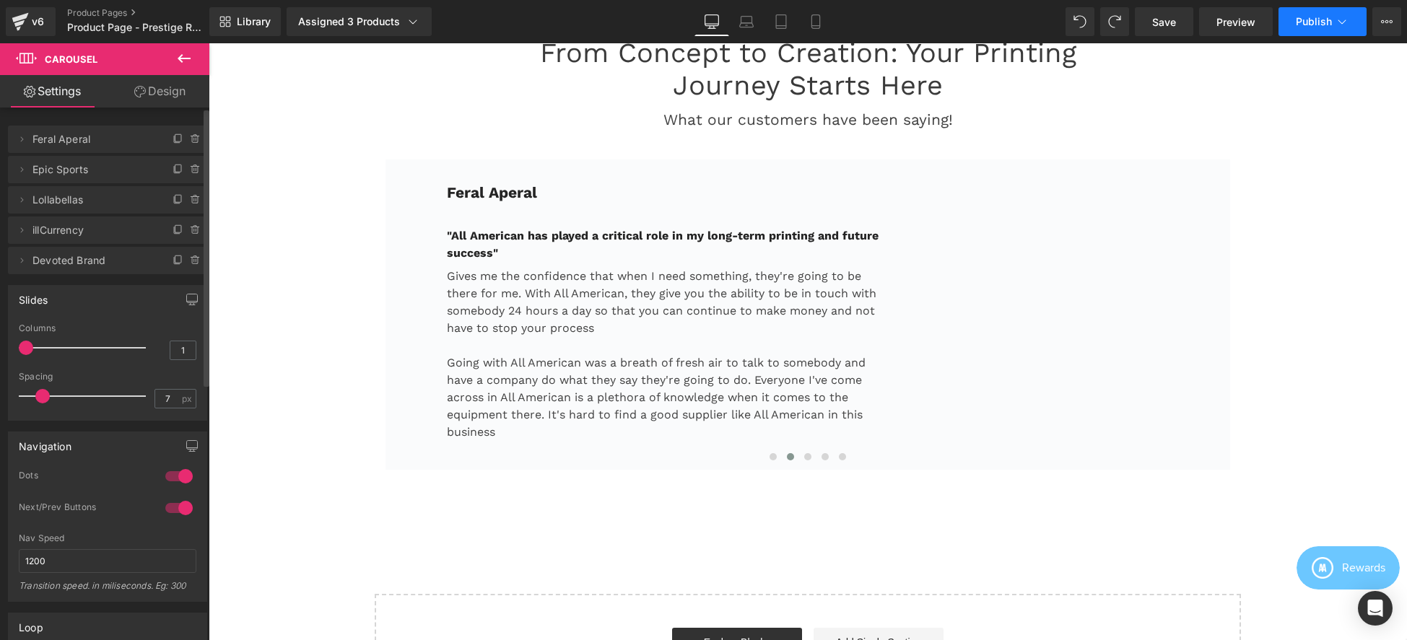
click at [1307, 21] on span "Publish" at bounding box center [1314, 22] width 36 height 12
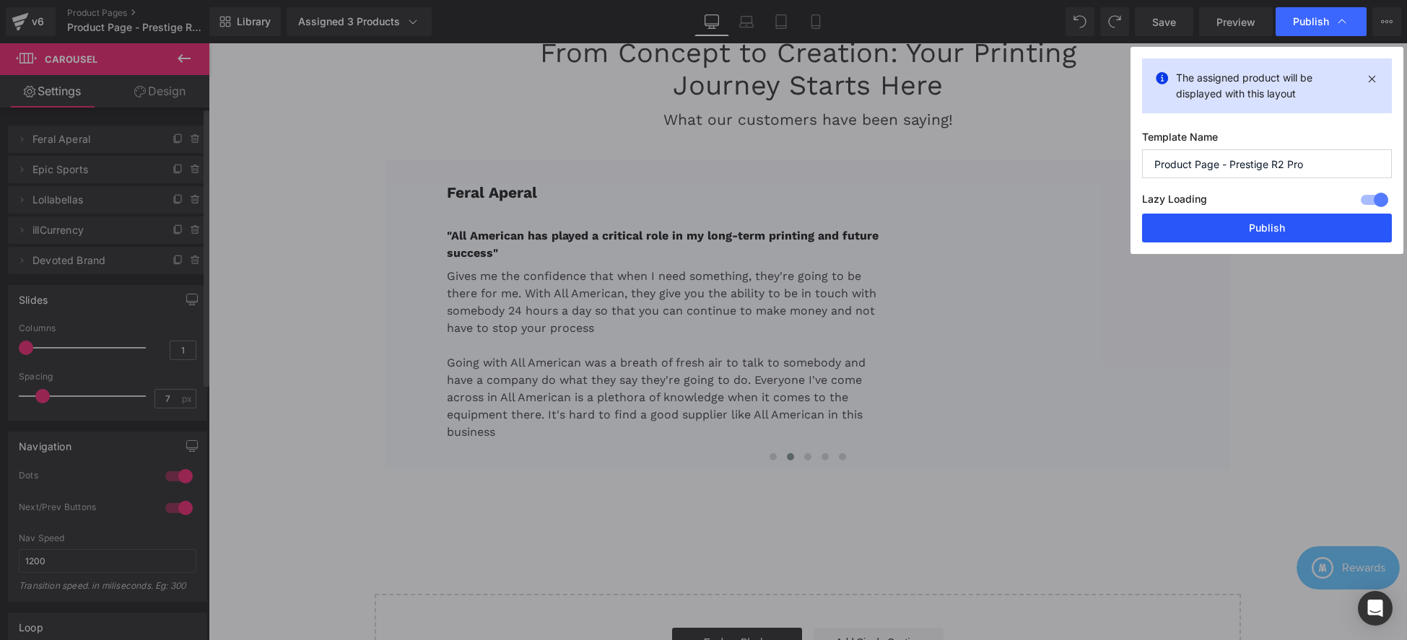
click at [1262, 228] on button "Publish" at bounding box center [1267, 228] width 250 height 29
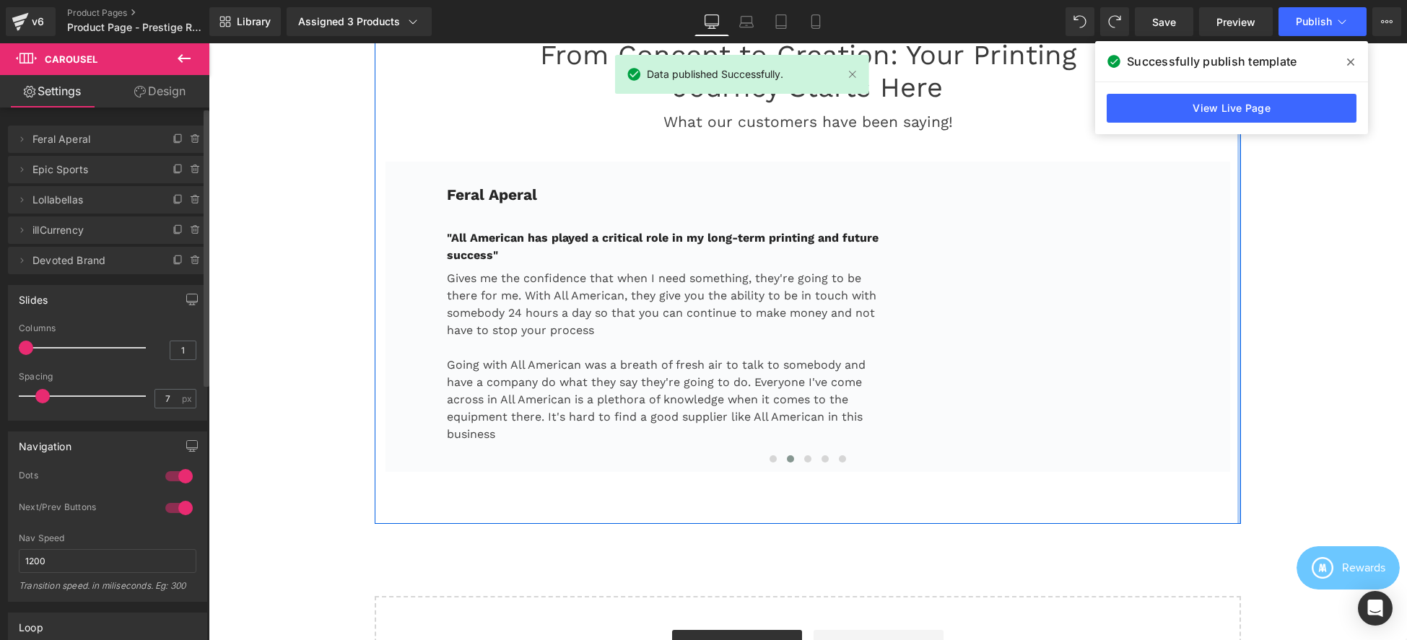
scroll to position [3310, 0]
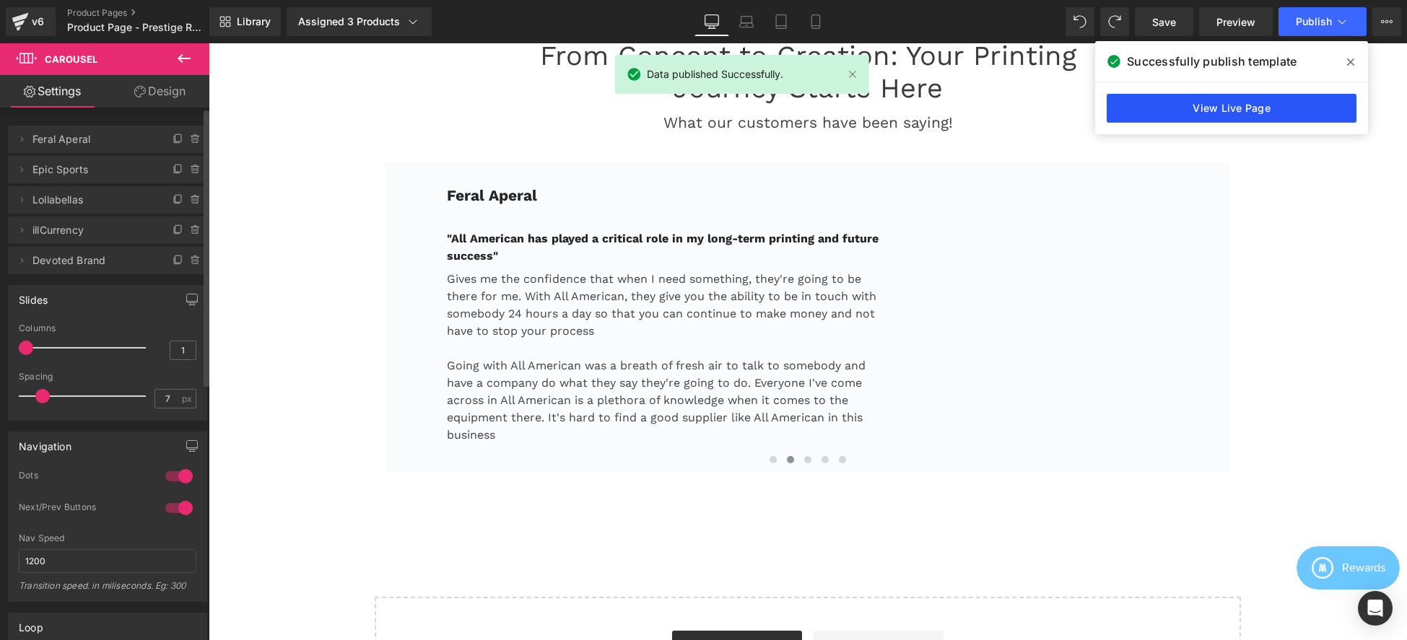
click at [1249, 104] on link "View Live Page" at bounding box center [1232, 108] width 250 height 29
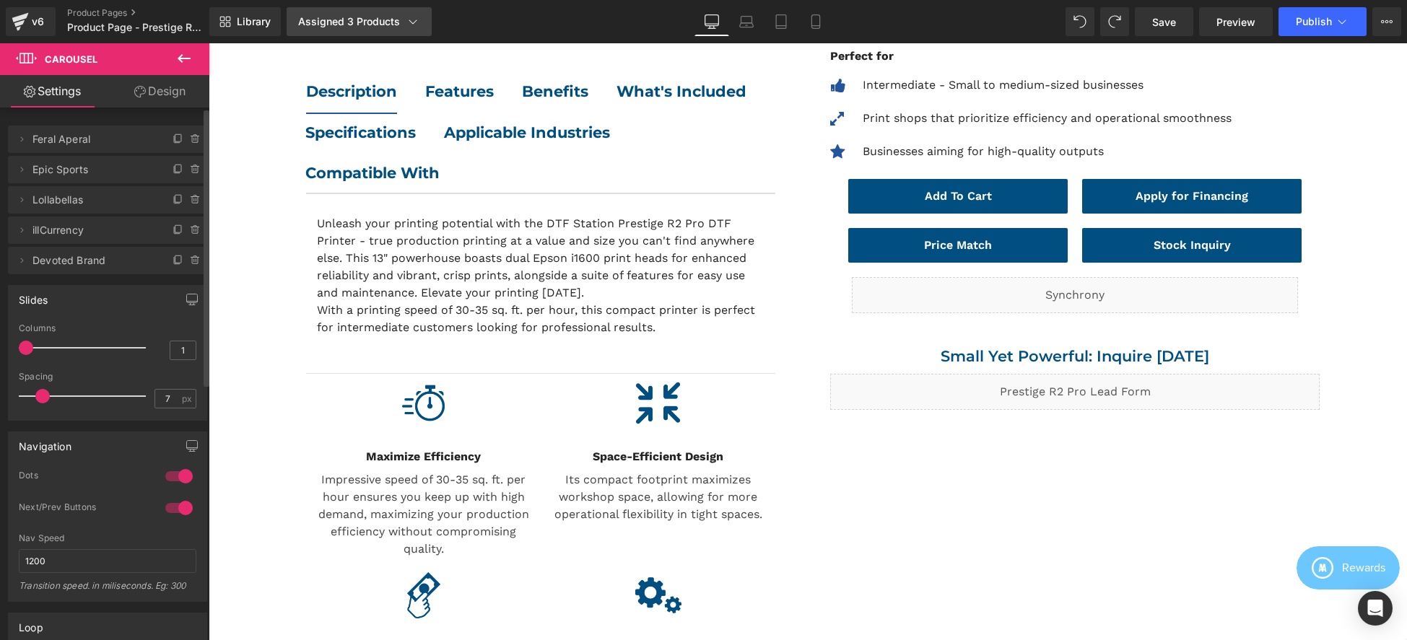
scroll to position [259, 0]
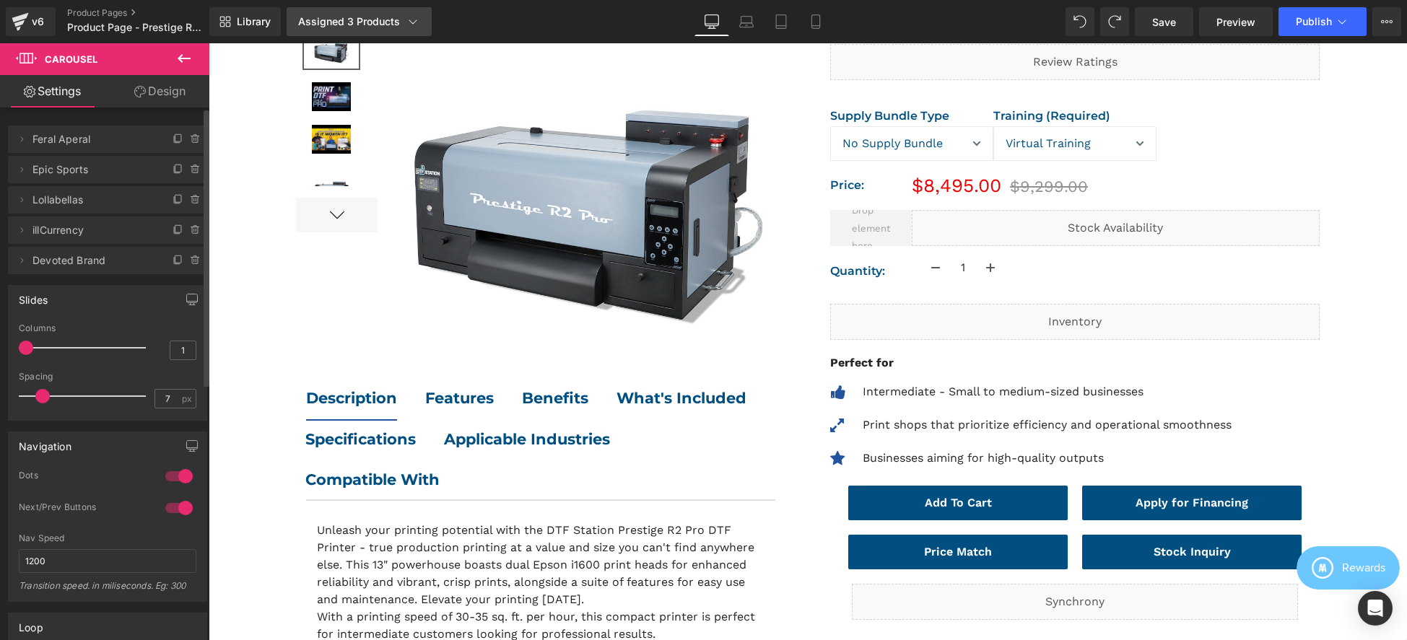
click at [367, 15] on div "Assigned 3 Products" at bounding box center [359, 21] width 122 height 14
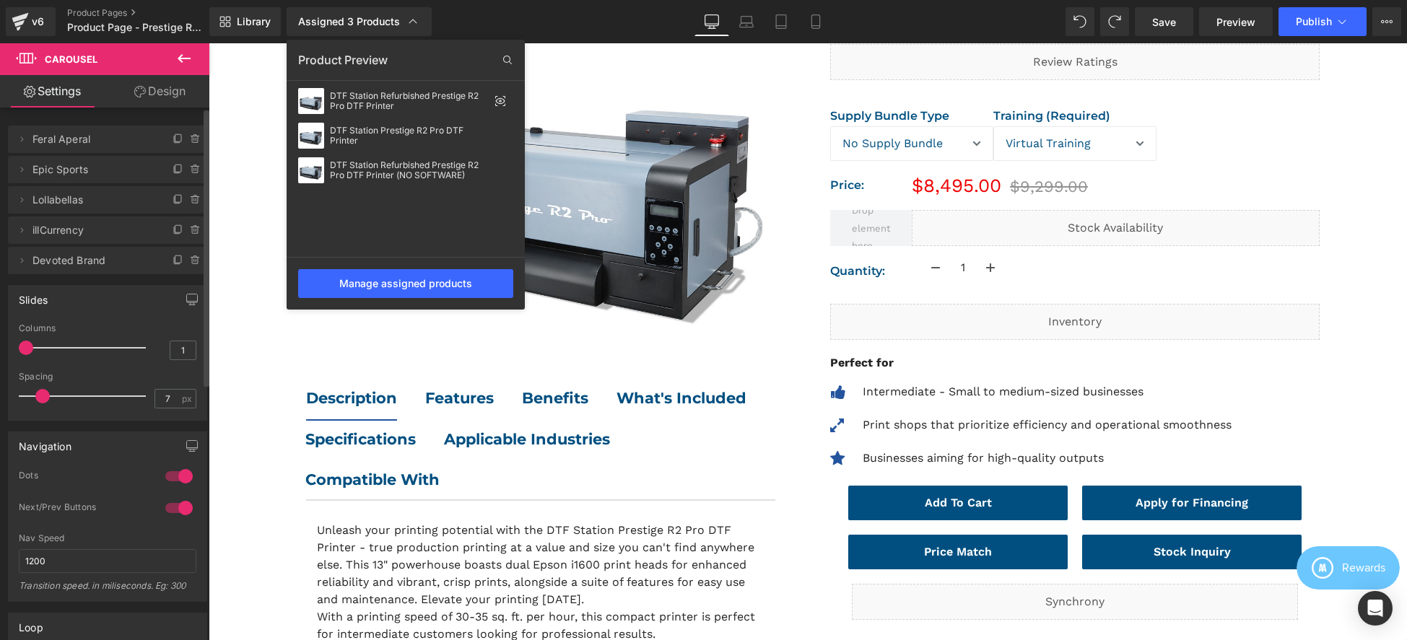
click at [1356, 114] on div at bounding box center [808, 341] width 1198 height 597
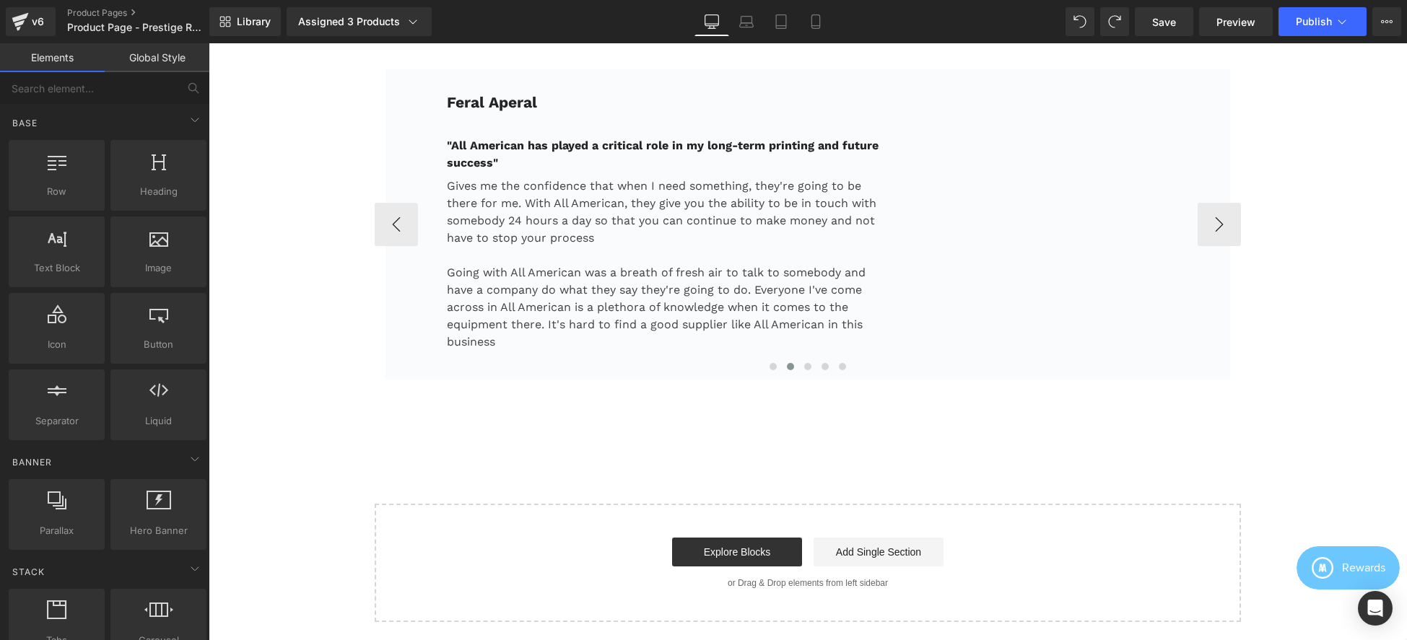
scroll to position [3402, 0]
click at [700, 234] on p "Gives me the confidence that when I need something, they're going to be there f…" at bounding box center [666, 212] width 438 height 69
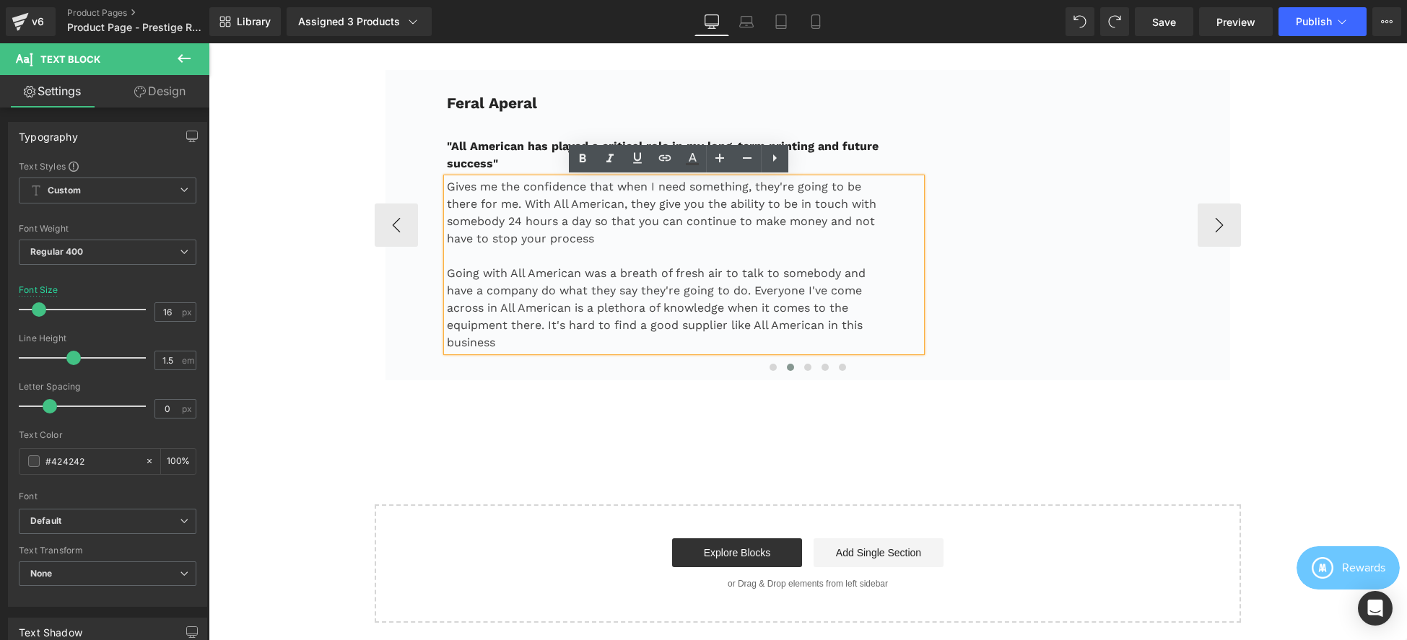
click at [809, 82] on div "Feral Aperal Text Block "All American has played a critical role in my long-ter…" at bounding box center [808, 225] width 845 height 310
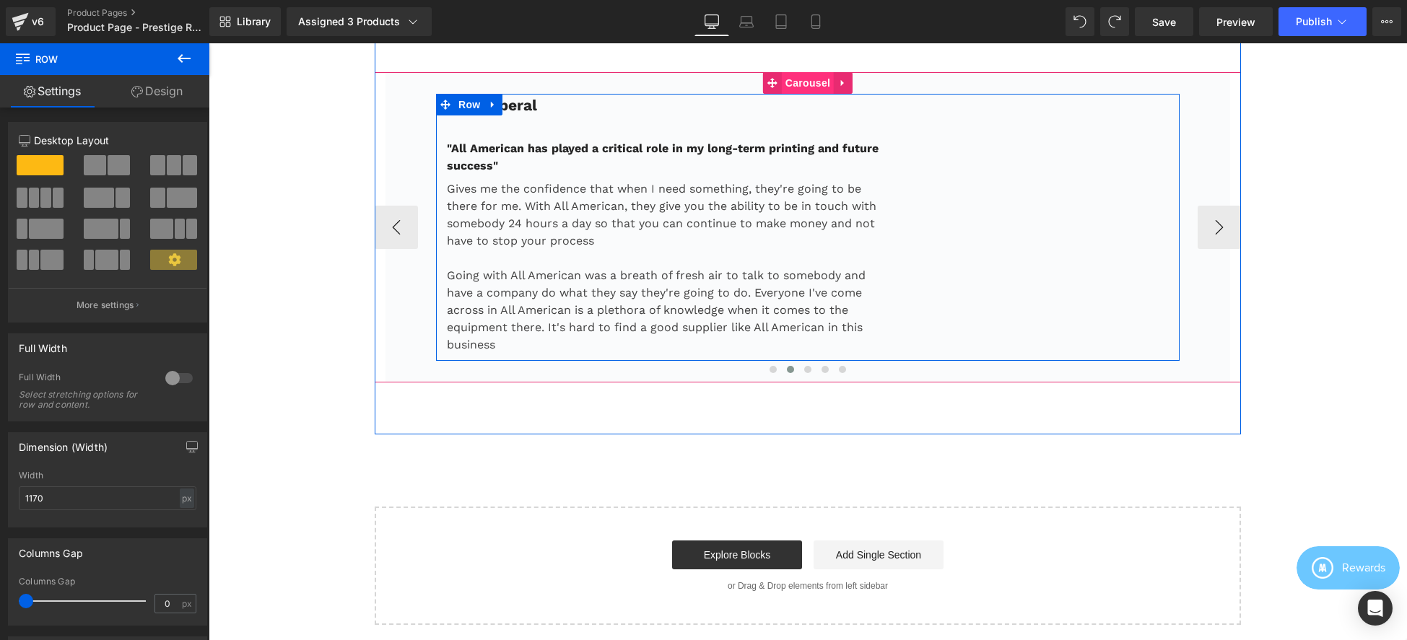
scroll to position [3399, 0]
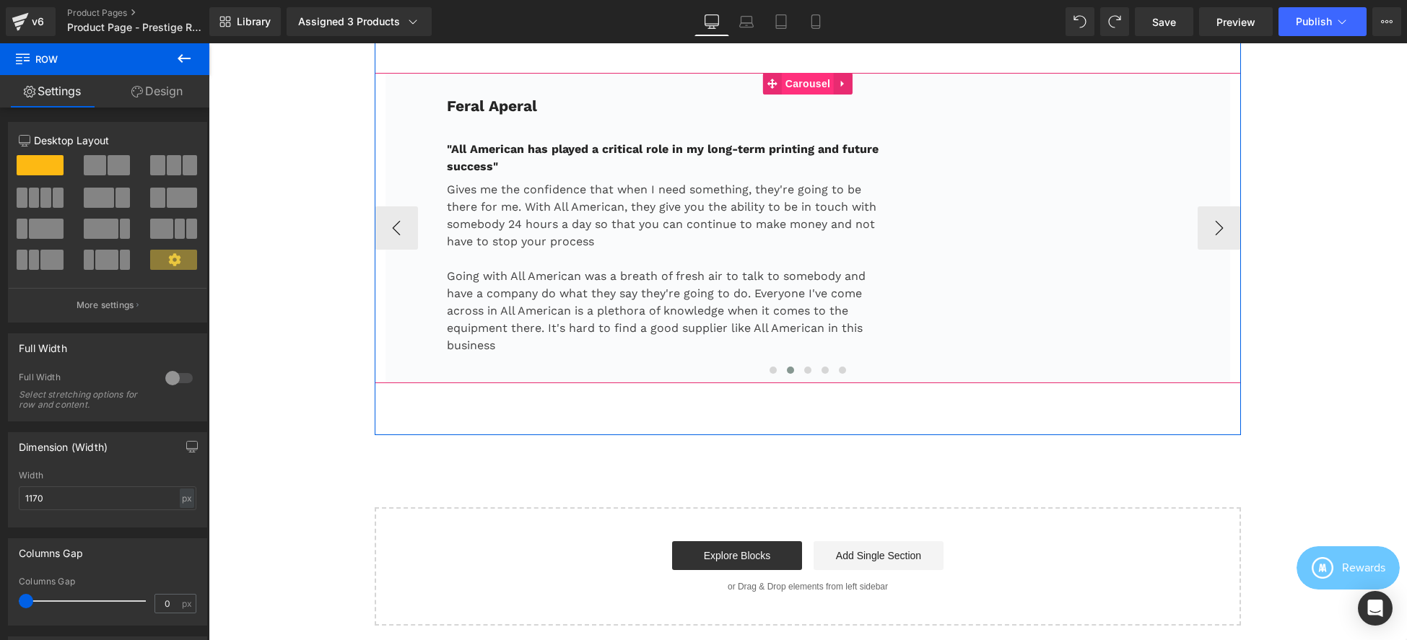
click at [814, 84] on span "Carousel" at bounding box center [808, 84] width 52 height 22
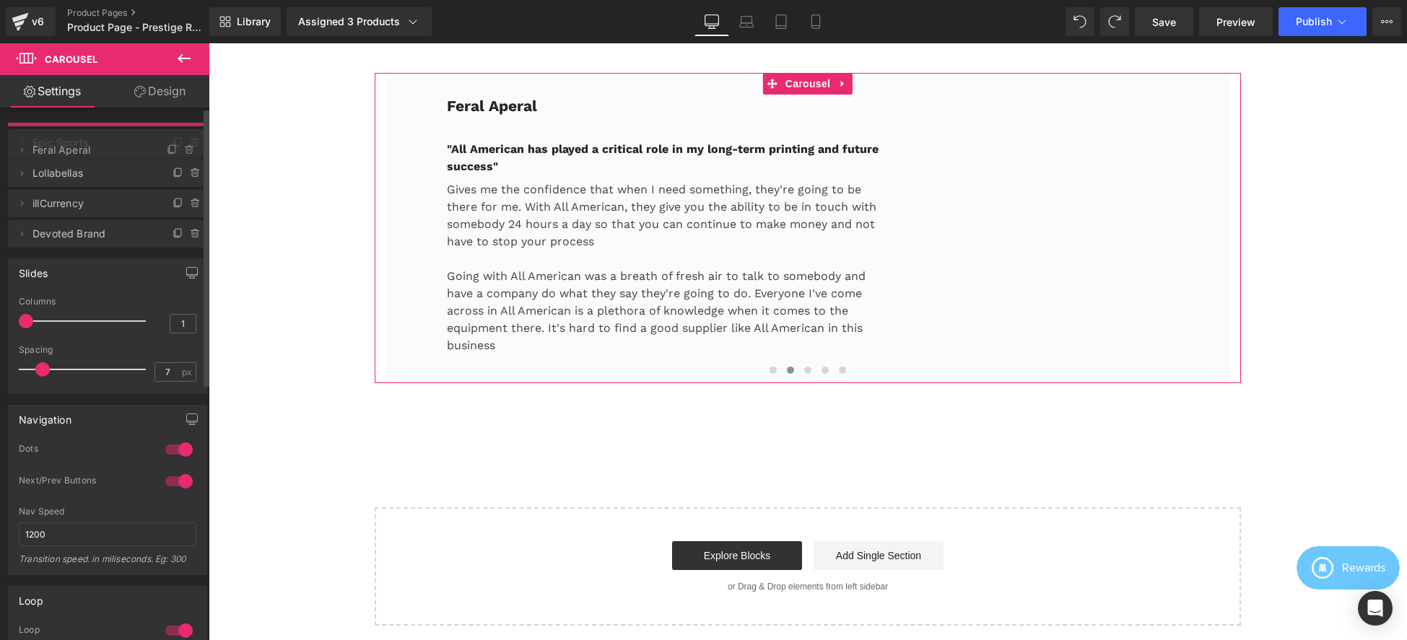
drag, startPoint x: 38, startPoint y: 144, endPoint x: 39, endPoint y: 155, distance: 10.9
click at [39, 155] on span "Epic Sports" at bounding box center [92, 142] width 121 height 27
drag, startPoint x: 73, startPoint y: 149, endPoint x: 75, endPoint y: 166, distance: 17.5
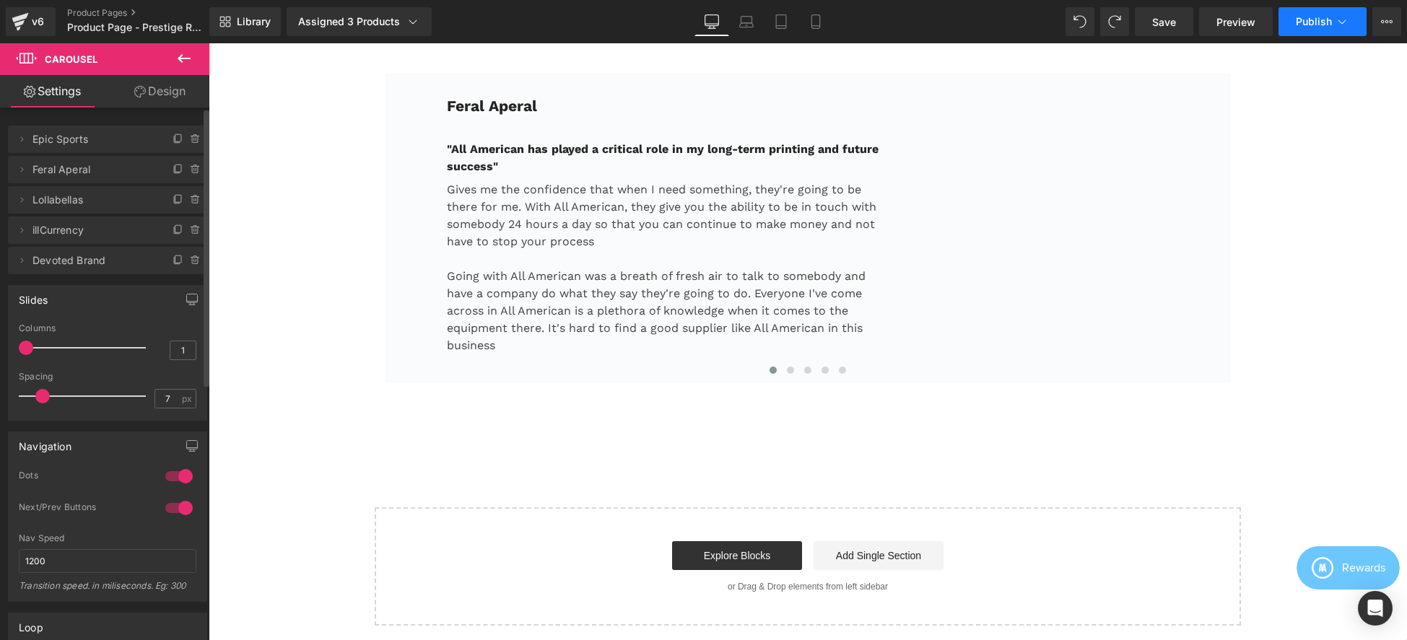
click at [1324, 16] on span "Publish" at bounding box center [1314, 22] width 36 height 12
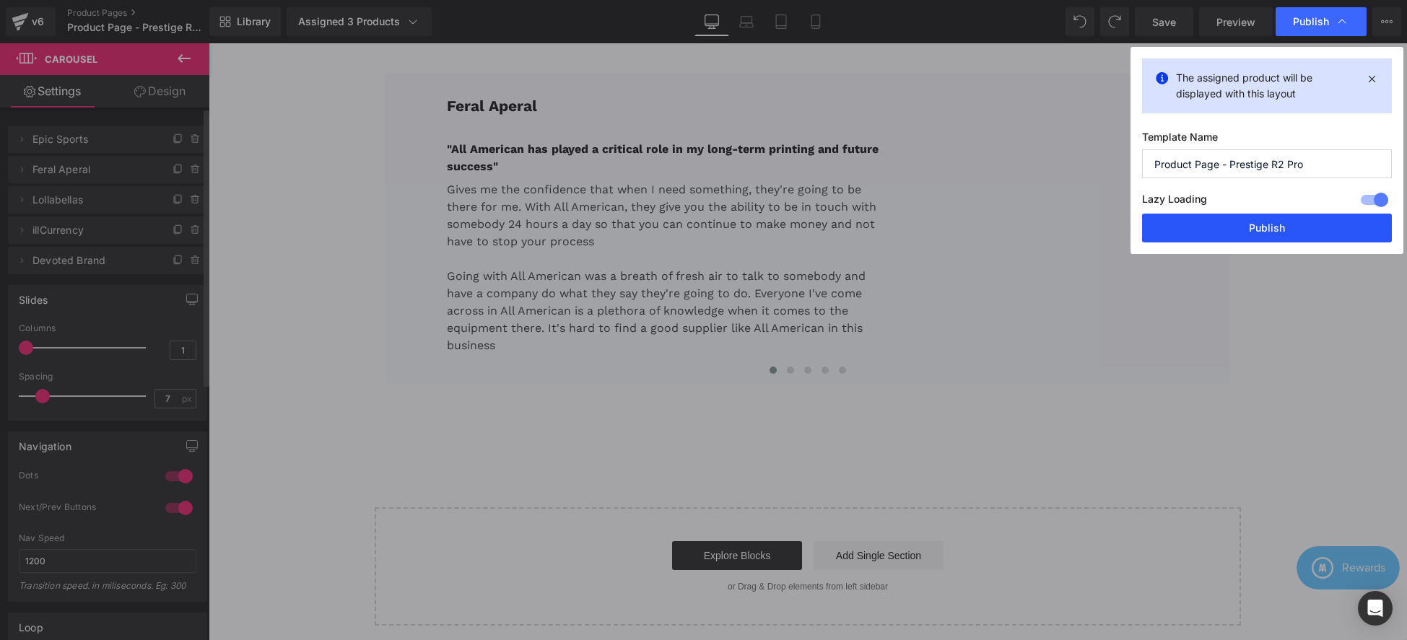
click at [1284, 220] on button "Publish" at bounding box center [1267, 228] width 250 height 29
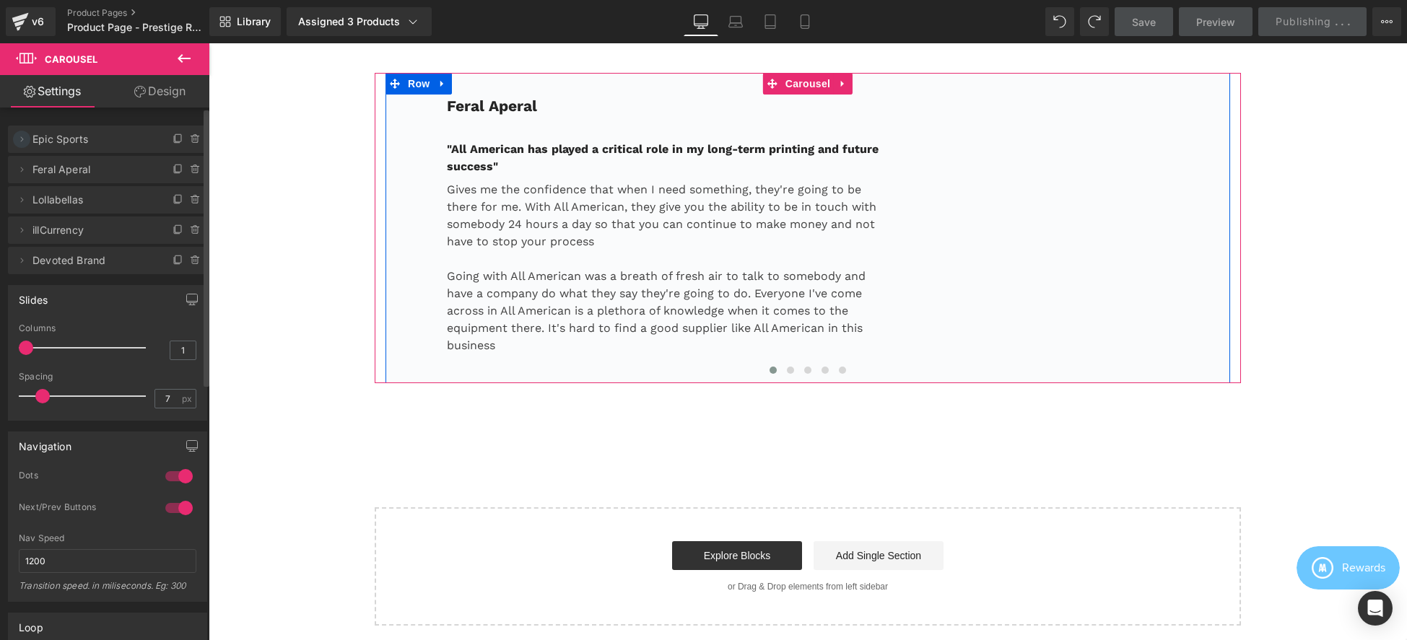
click at [22, 138] on icon at bounding box center [22, 138] width 3 height 5
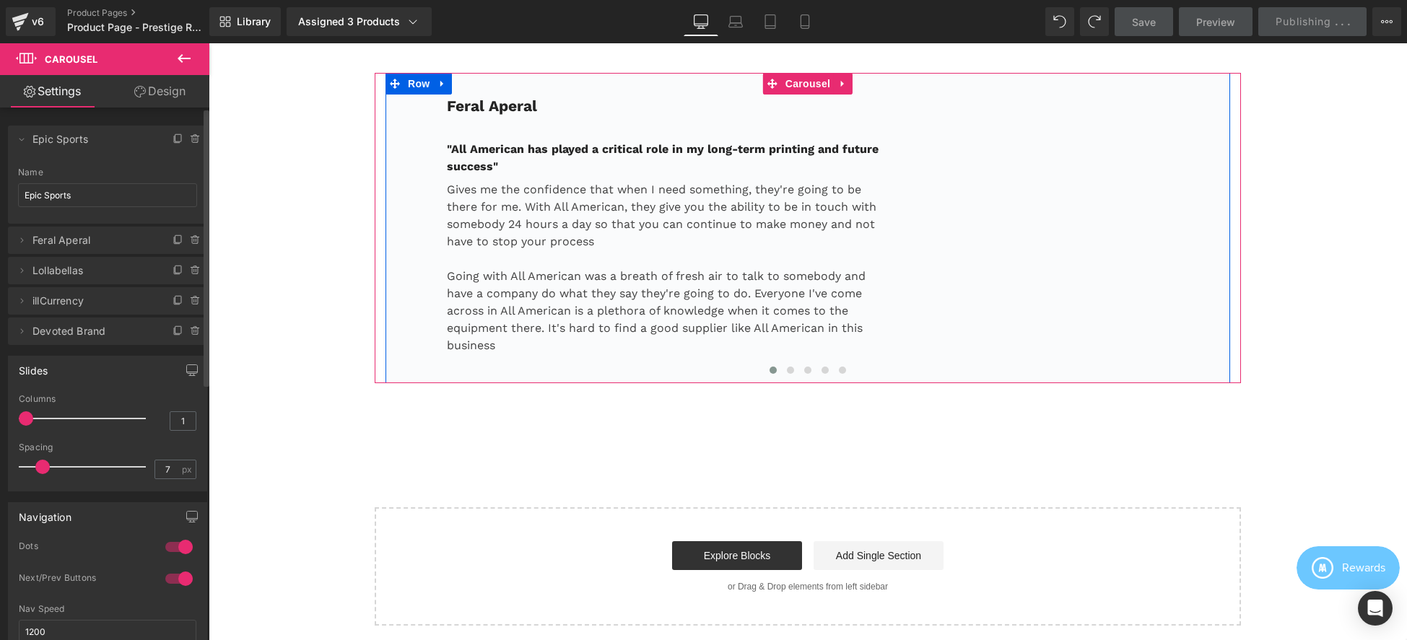
click at [60, 142] on span "Epic Sports" at bounding box center [92, 139] width 121 height 27
click at [93, 199] on input "Epic Sports" at bounding box center [107, 195] width 179 height 24
click at [103, 202] on input "Epic Sports" at bounding box center [107, 195] width 179 height 24
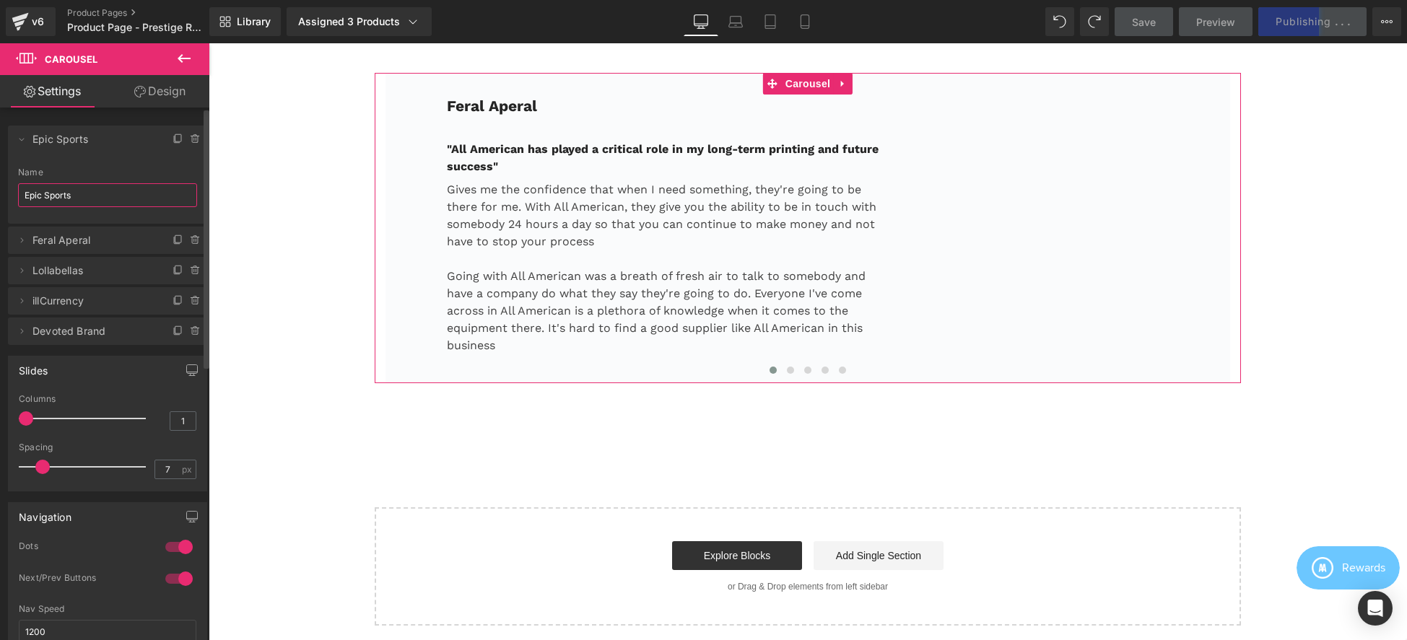
click at [74, 245] on span "Feral Aperal" at bounding box center [92, 240] width 121 height 27
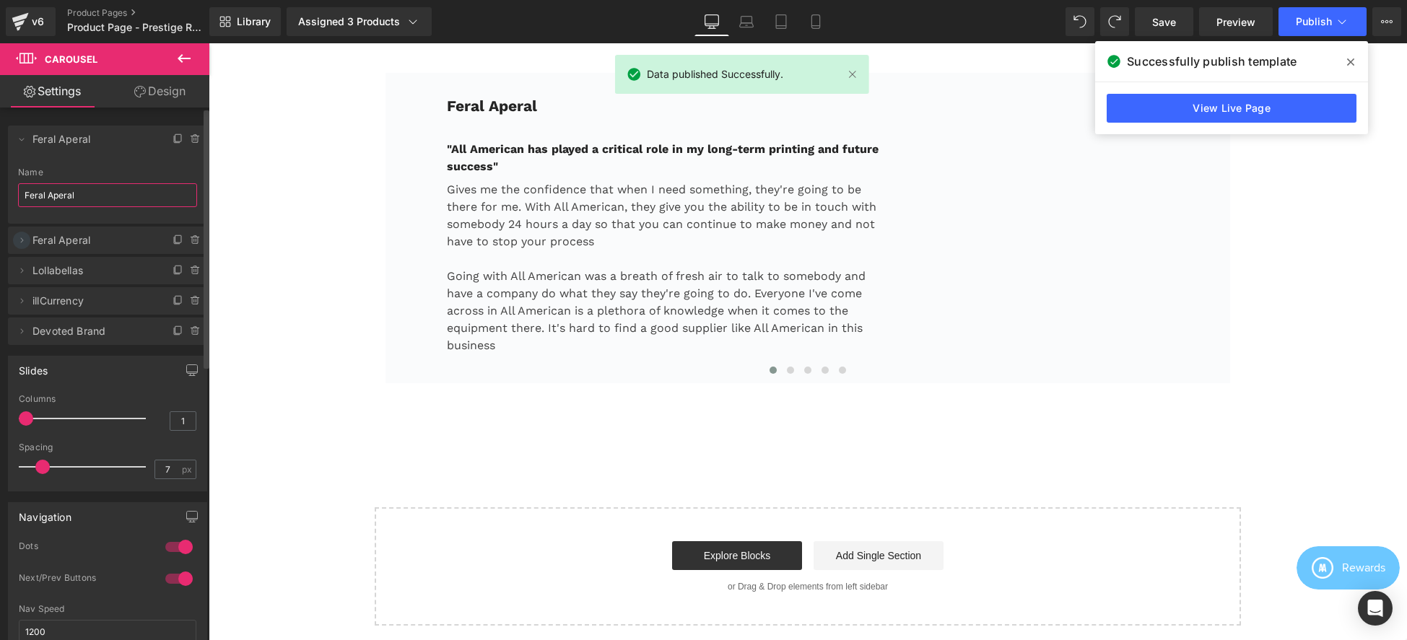
type input "Feral Aperal"
click at [17, 243] on icon at bounding box center [22, 241] width 12 height 12
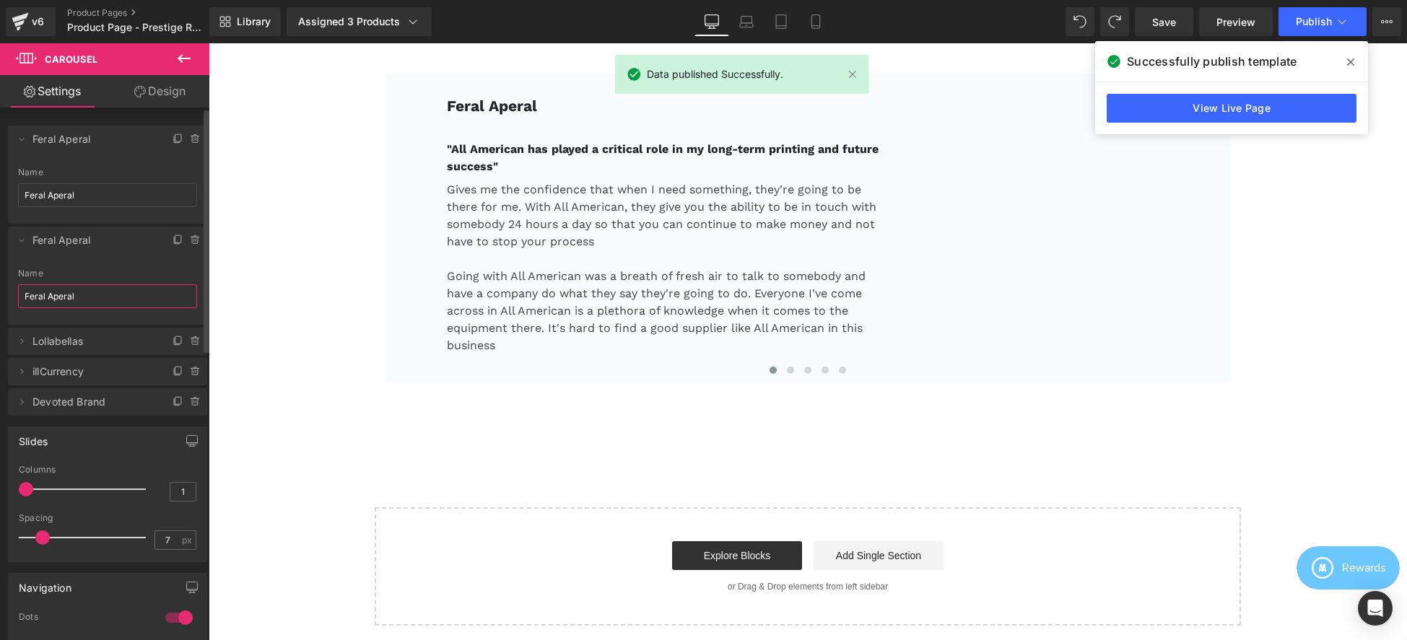
click at [88, 295] on input "Feral Aperal" at bounding box center [107, 296] width 179 height 24
paste input "Epic Sports"
type input "Epic Sports"
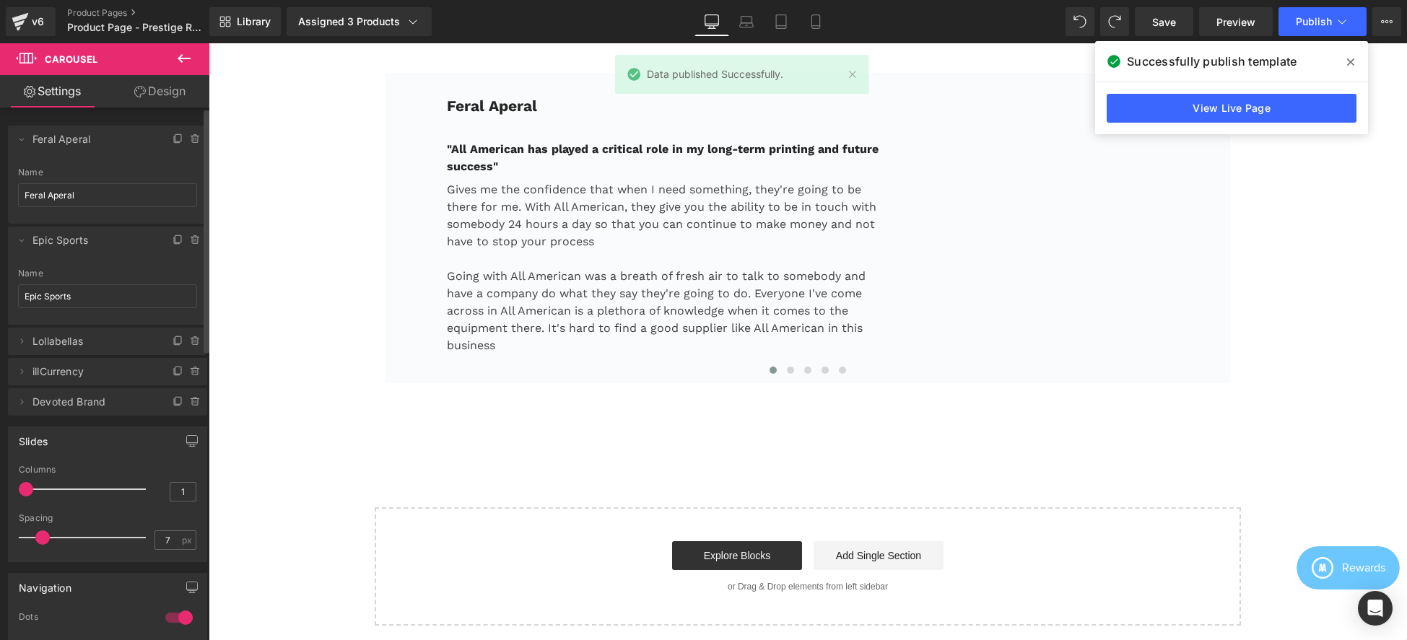
click at [104, 264] on li "Delete Cancel Epic Sports Feral Aperal Name Epic Sports" at bounding box center [107, 276] width 199 height 98
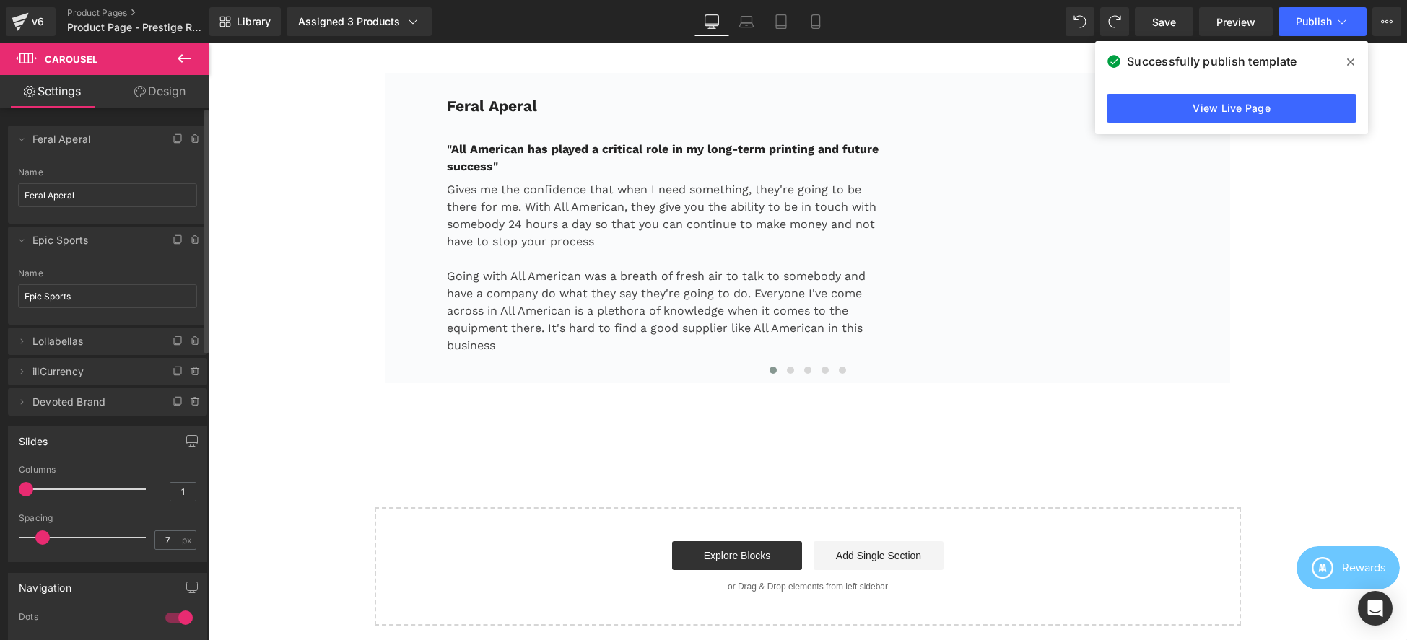
click at [22, 249] on li "Delete Cancel Epic Sports Feral Aperal Name Epic Sports" at bounding box center [107, 276] width 199 height 98
click at [22, 243] on icon at bounding box center [22, 241] width 12 height 12
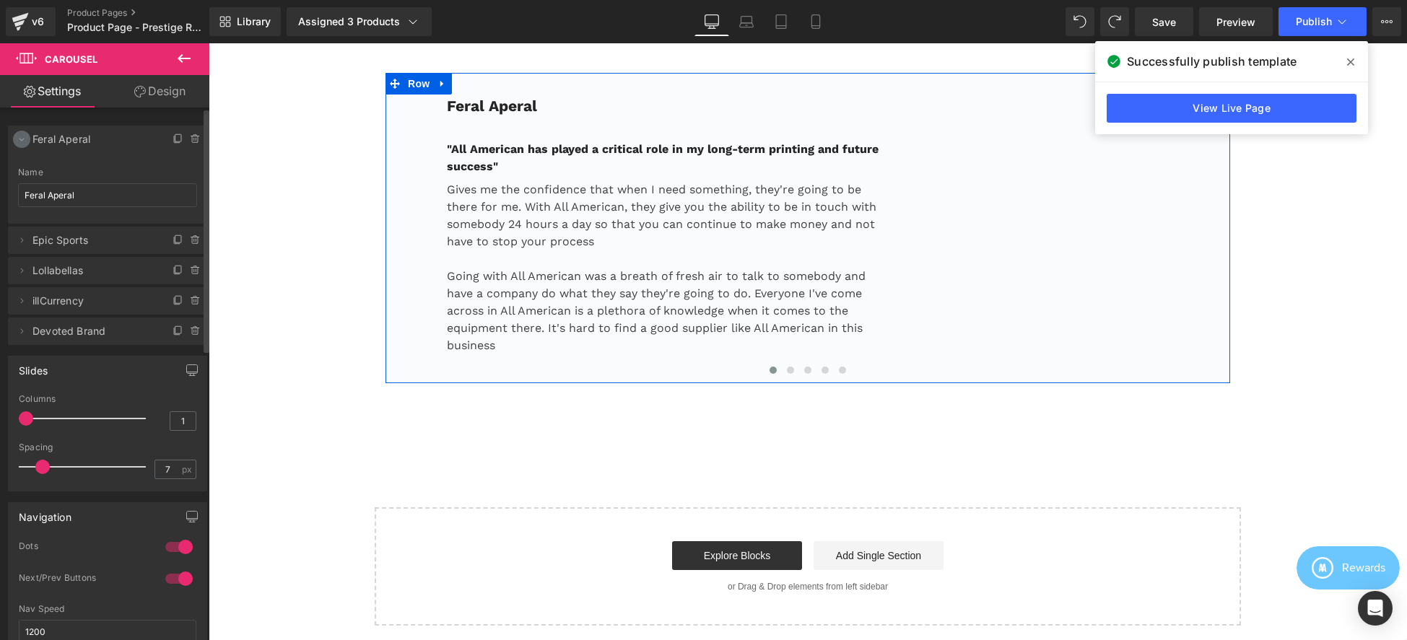
click at [23, 136] on icon at bounding box center [22, 140] width 12 height 12
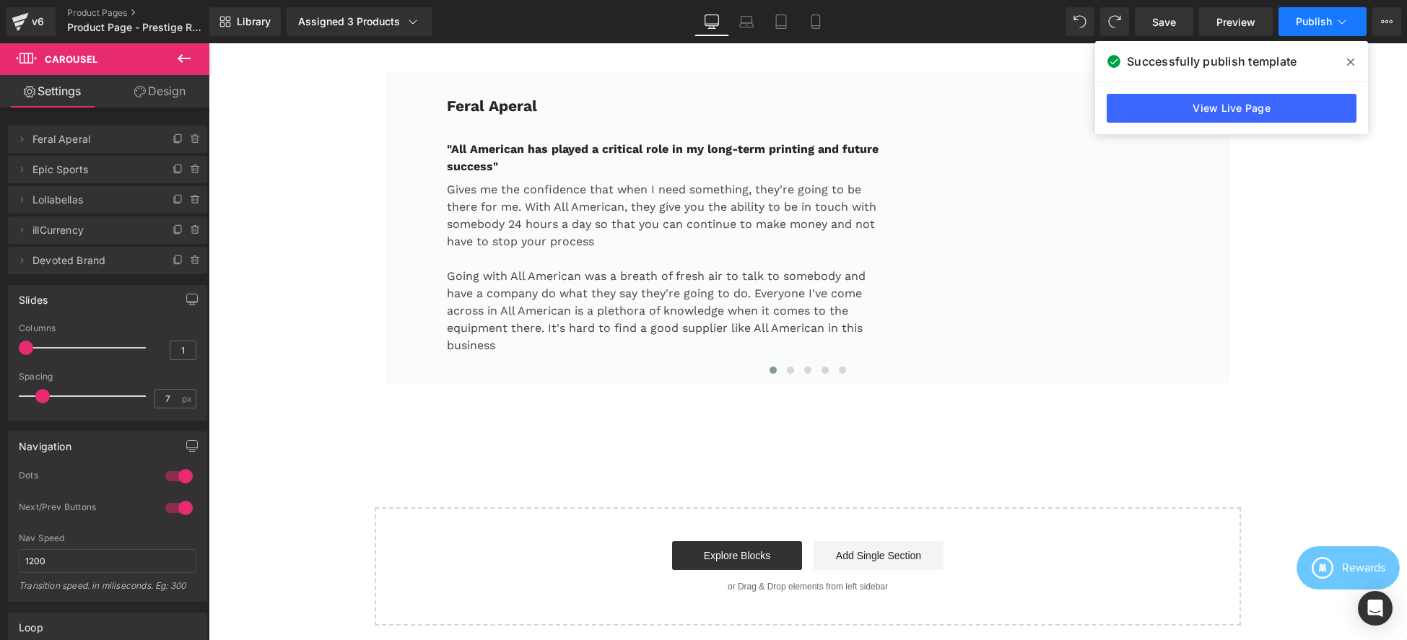
click at [1315, 24] on span "Publish" at bounding box center [1314, 22] width 36 height 12
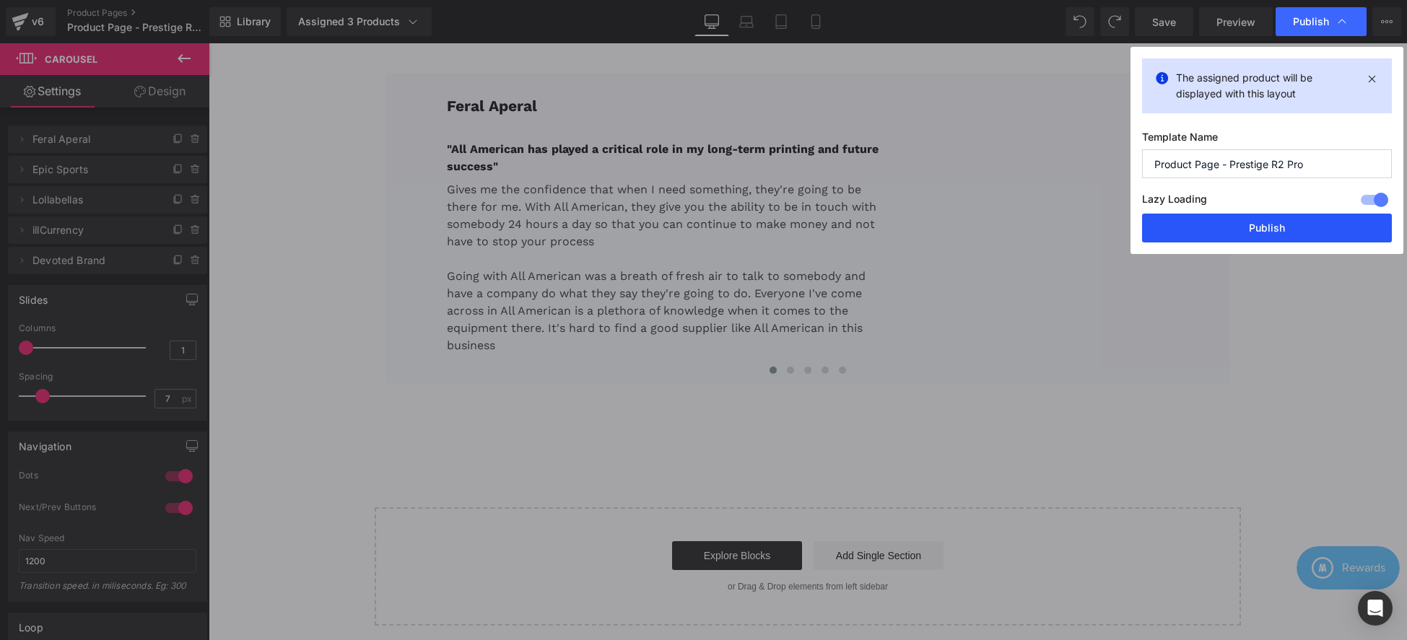
click at [1275, 222] on button "Publish" at bounding box center [1267, 228] width 250 height 29
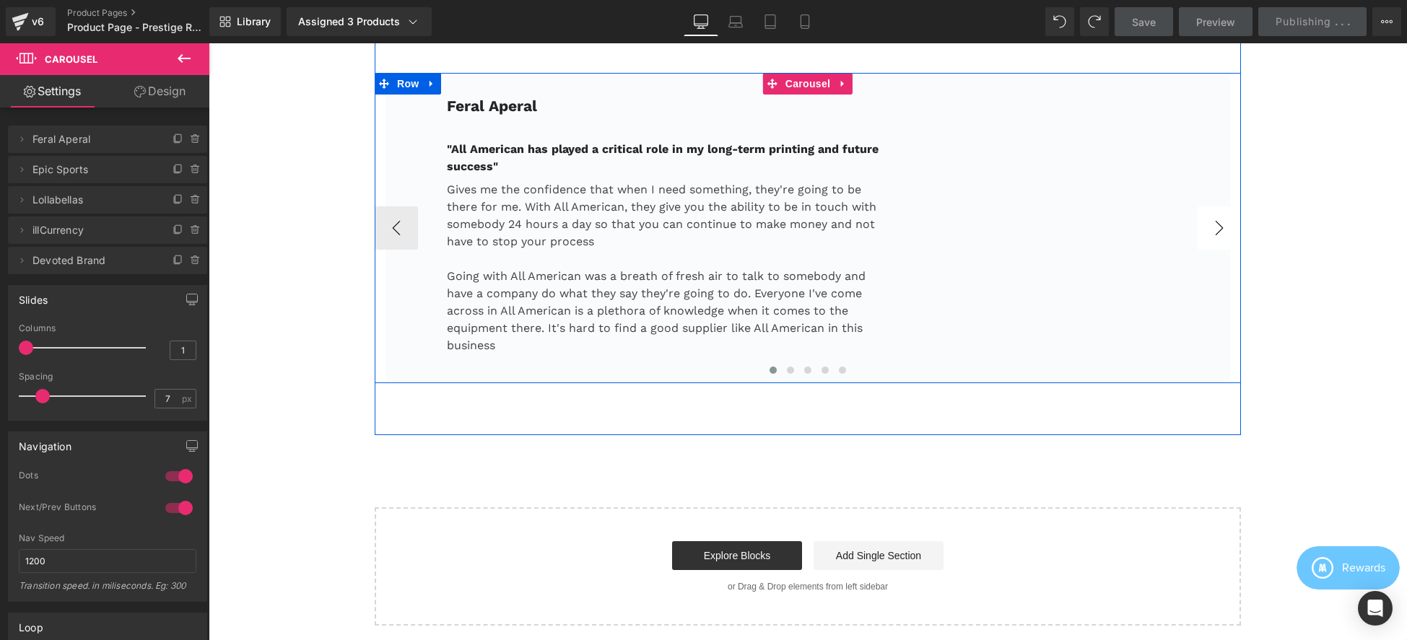
click at [1220, 222] on button "›" at bounding box center [1219, 227] width 43 height 43
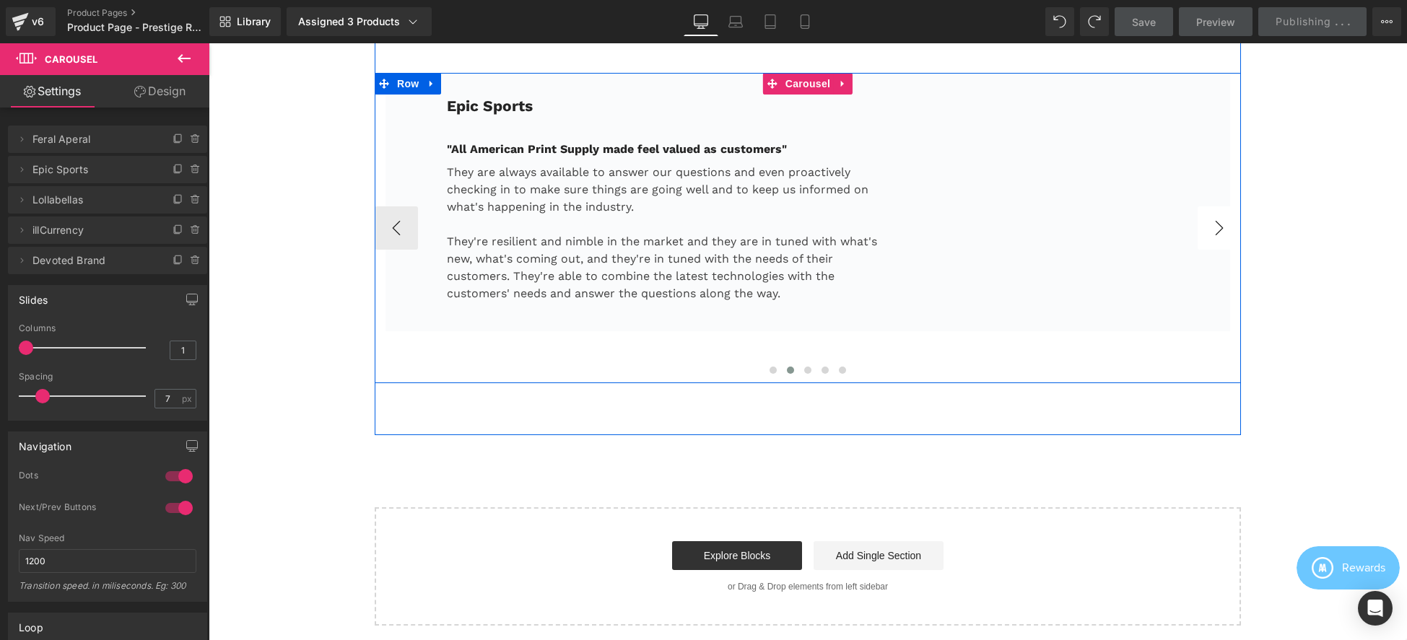
click at [1219, 227] on button "›" at bounding box center [1219, 227] width 43 height 43
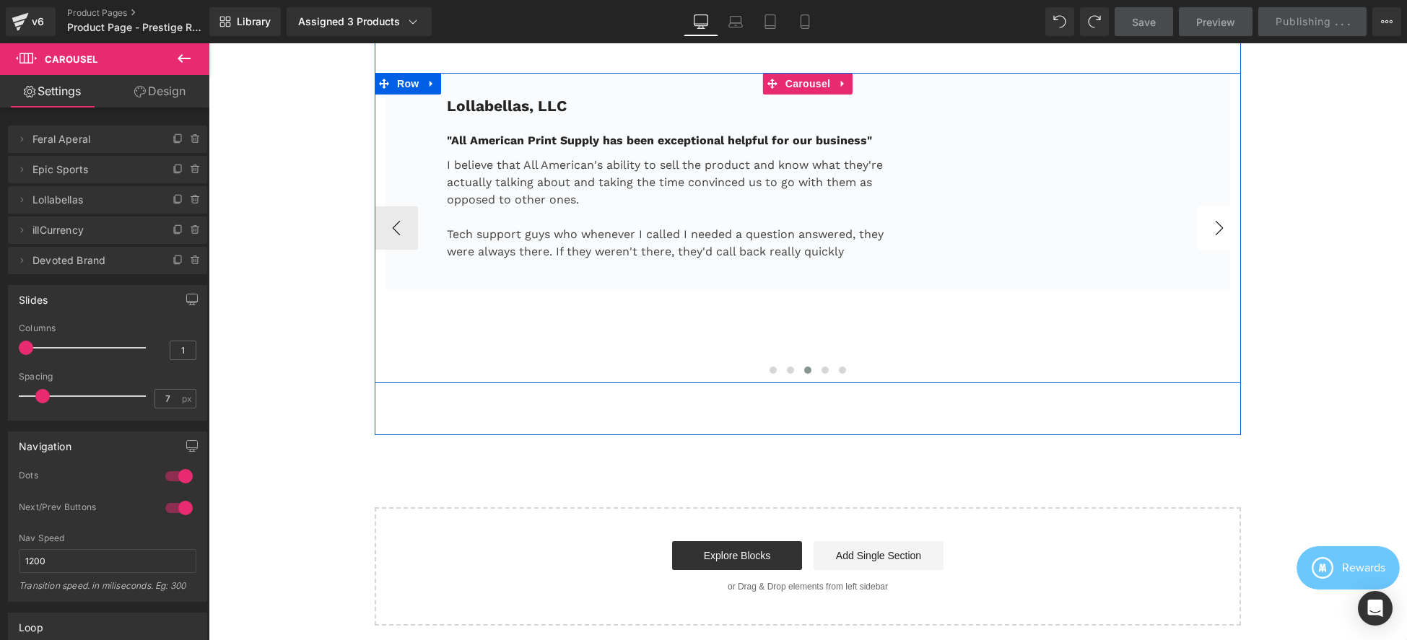
click at [1219, 227] on button "›" at bounding box center [1219, 227] width 43 height 43
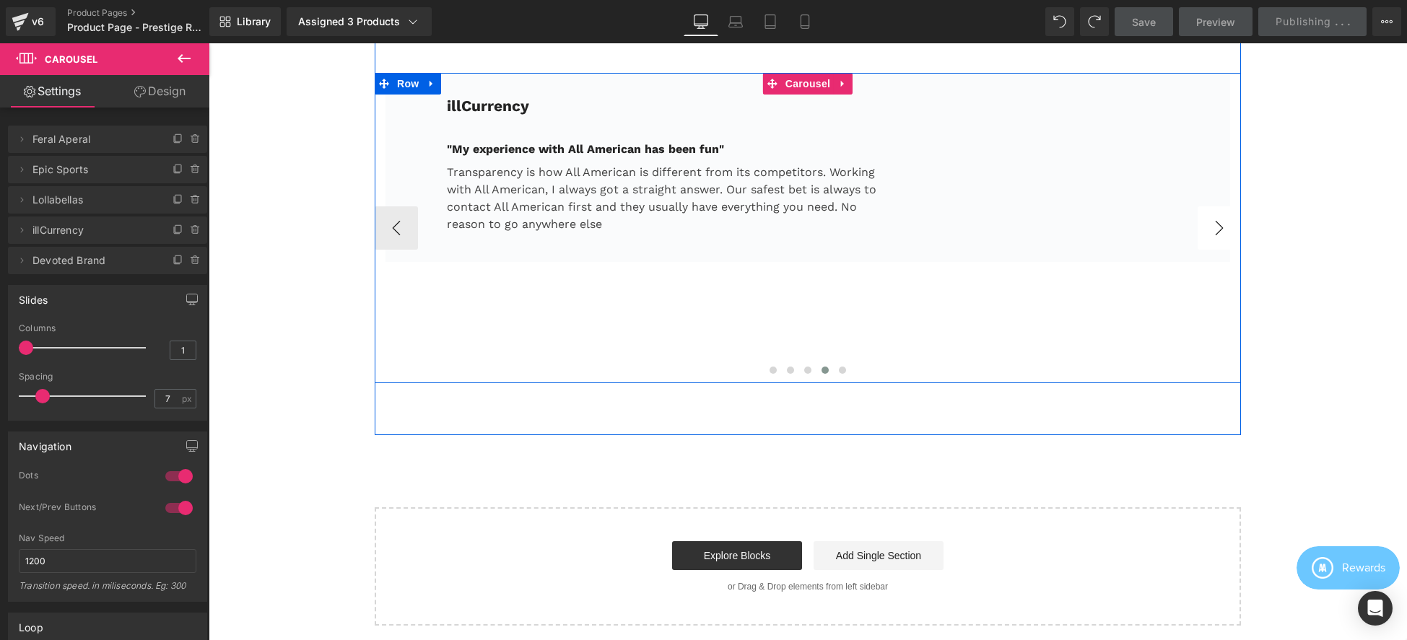
click at [1219, 227] on button "›" at bounding box center [1219, 227] width 43 height 43
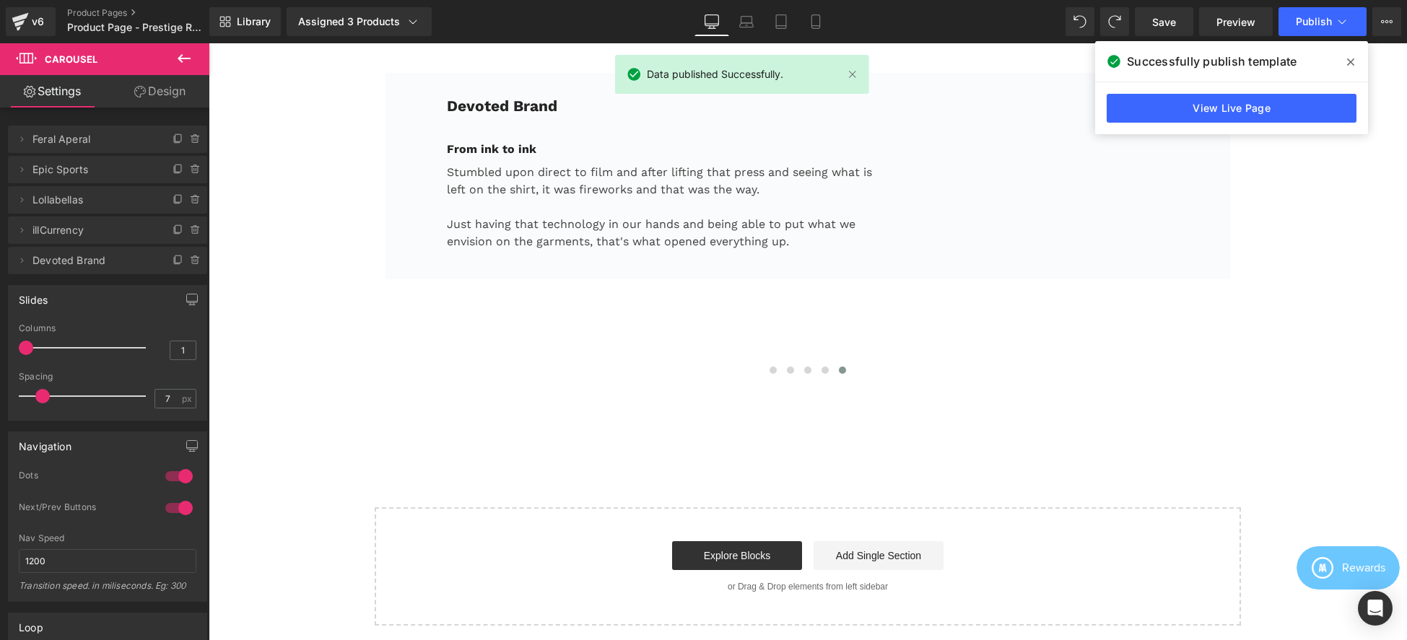
click at [1354, 64] on span at bounding box center [1350, 62] width 23 height 23
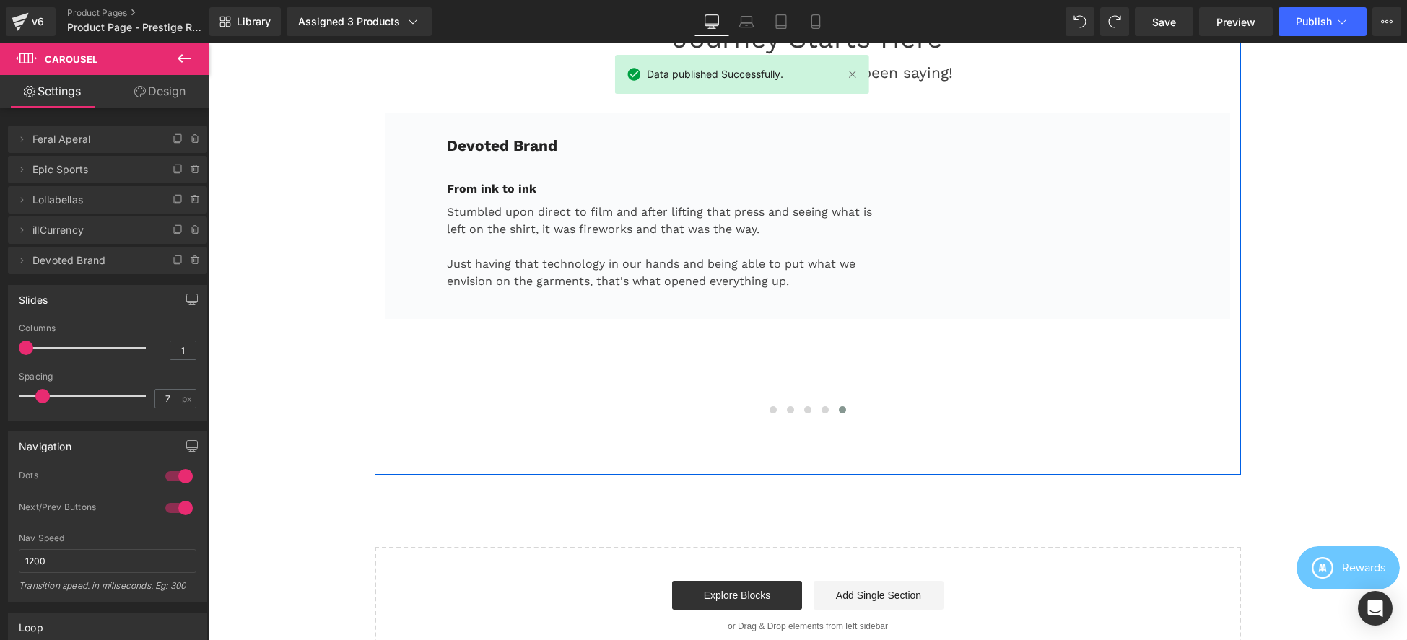
scroll to position [3342, 0]
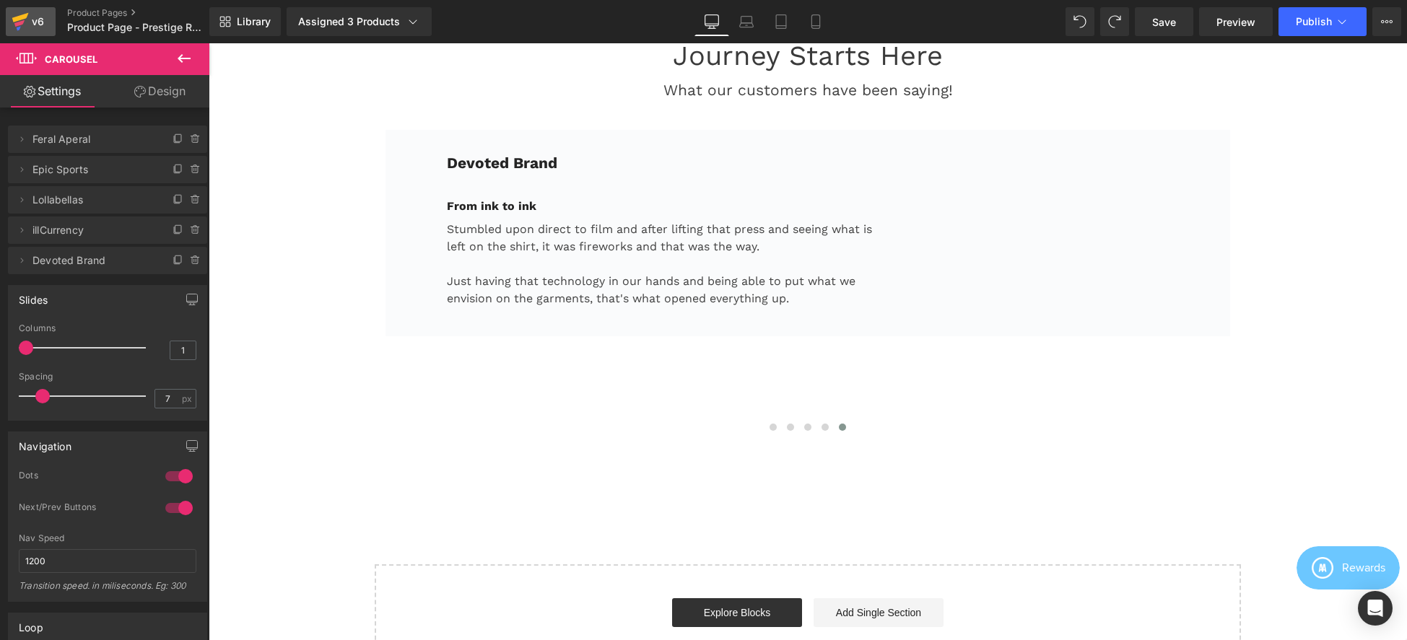
click at [27, 20] on icon at bounding box center [20, 22] width 17 height 36
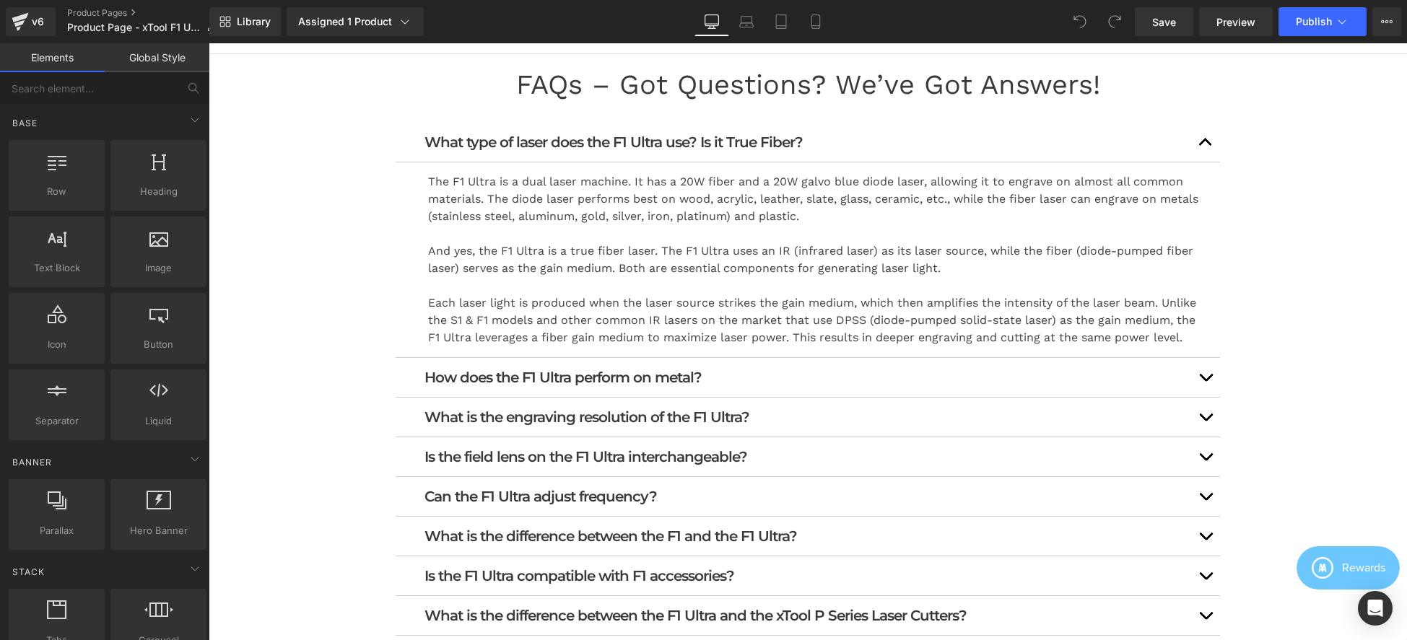
scroll to position [1046, 0]
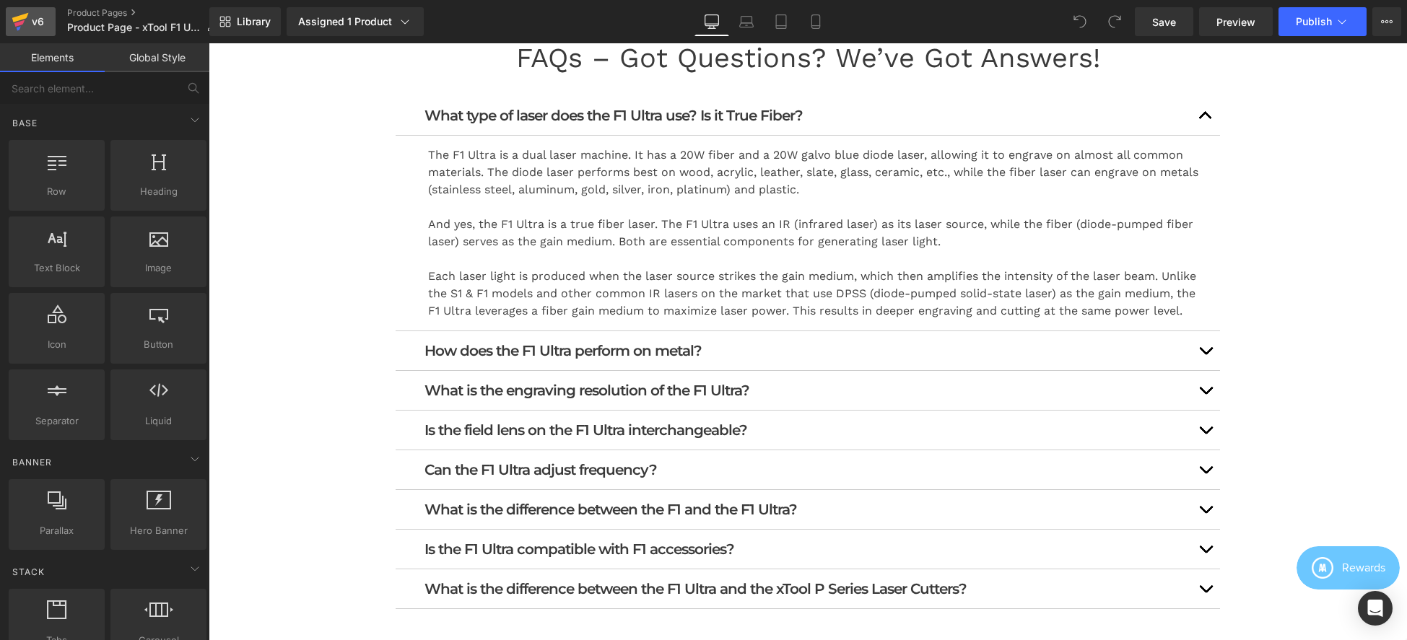
click at [24, 17] on icon at bounding box center [20, 17] width 17 height 9
